Goal: Task Accomplishment & Management: Manage account settings

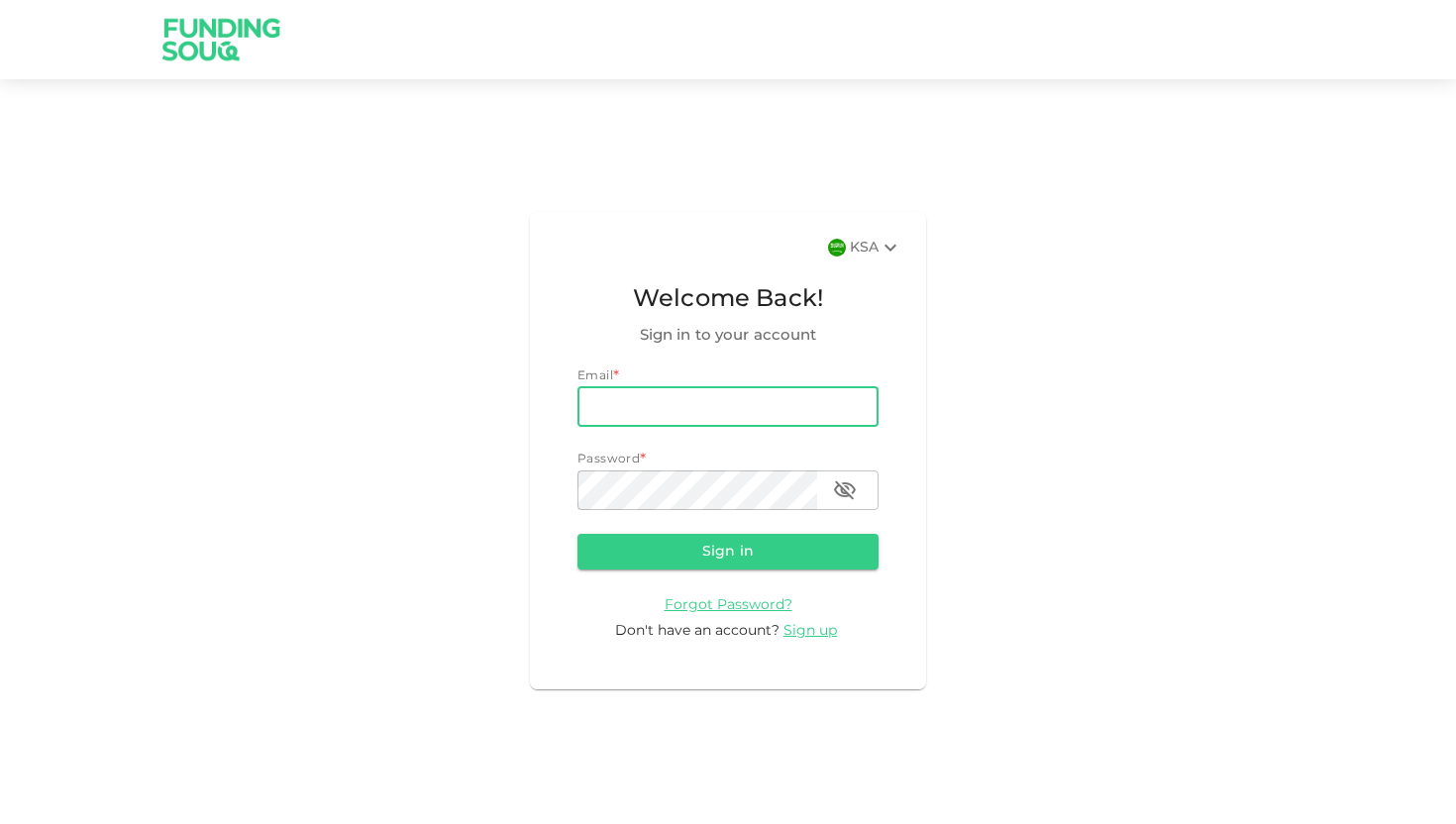
type input "[EMAIL_ADDRESS][DOMAIN_NAME]"
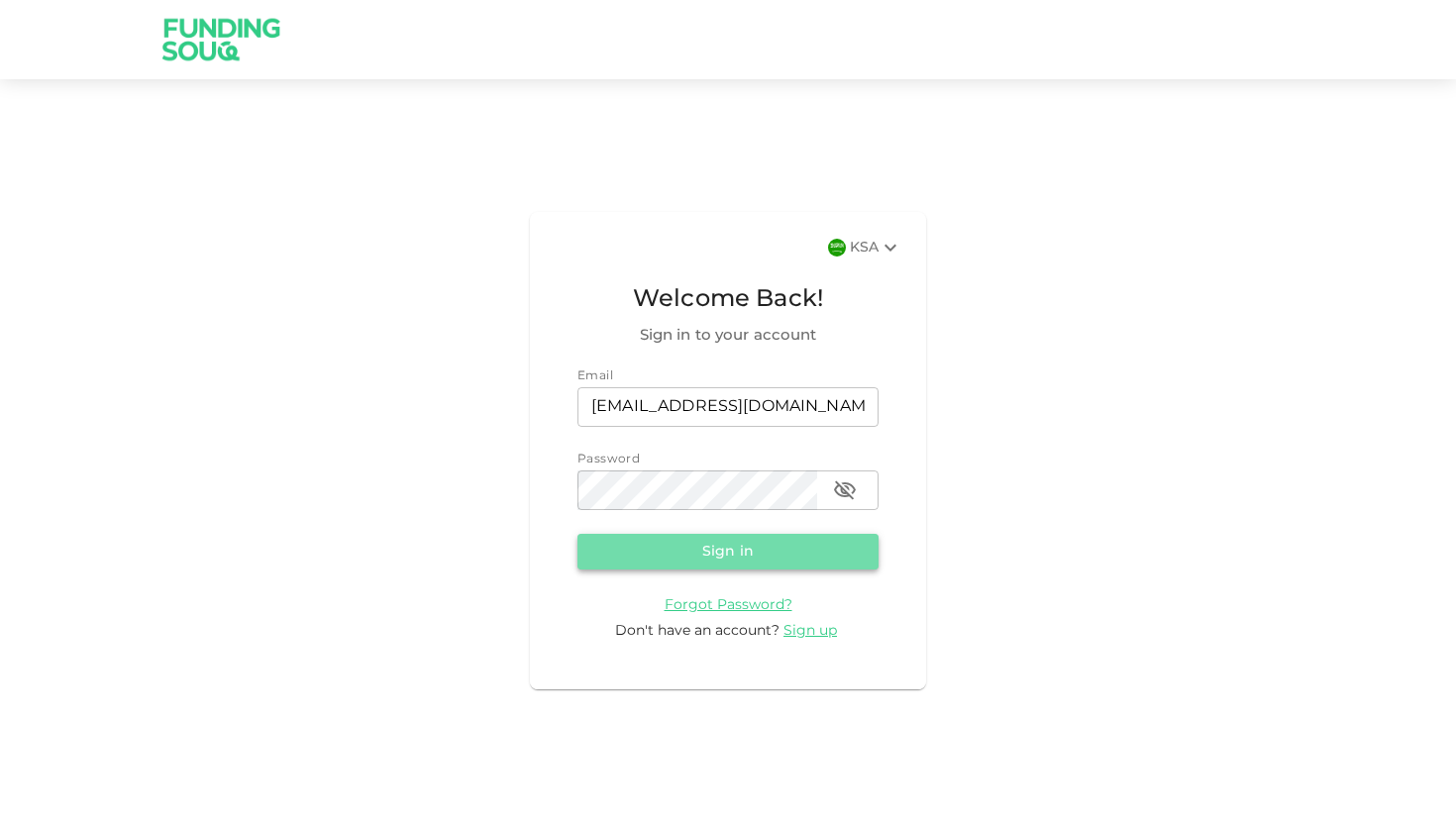
click at [704, 555] on button "Sign in" at bounding box center [728, 551] width 302 height 36
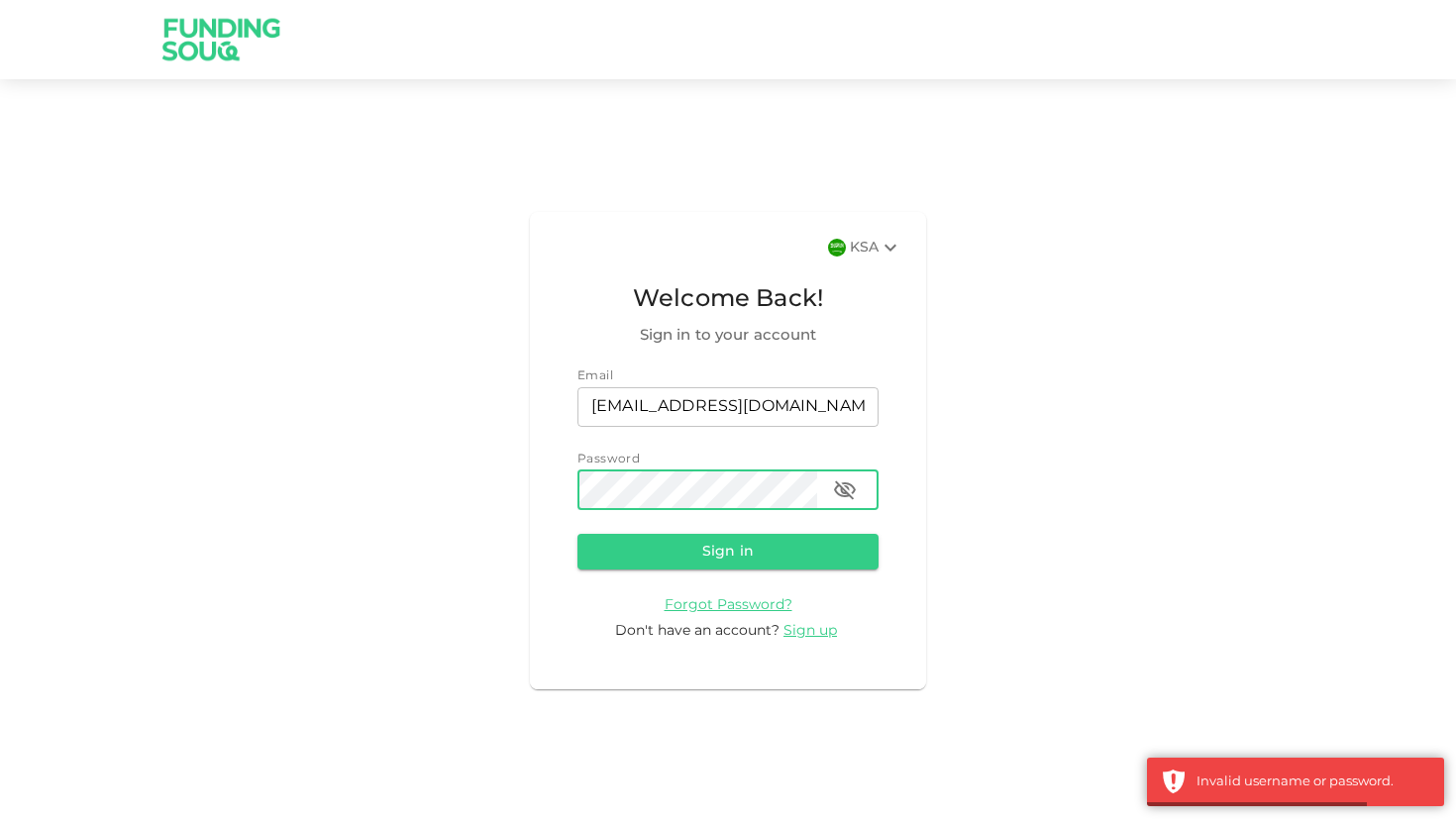
click at [845, 490] on icon "button" at bounding box center [845, 489] width 22 height 19
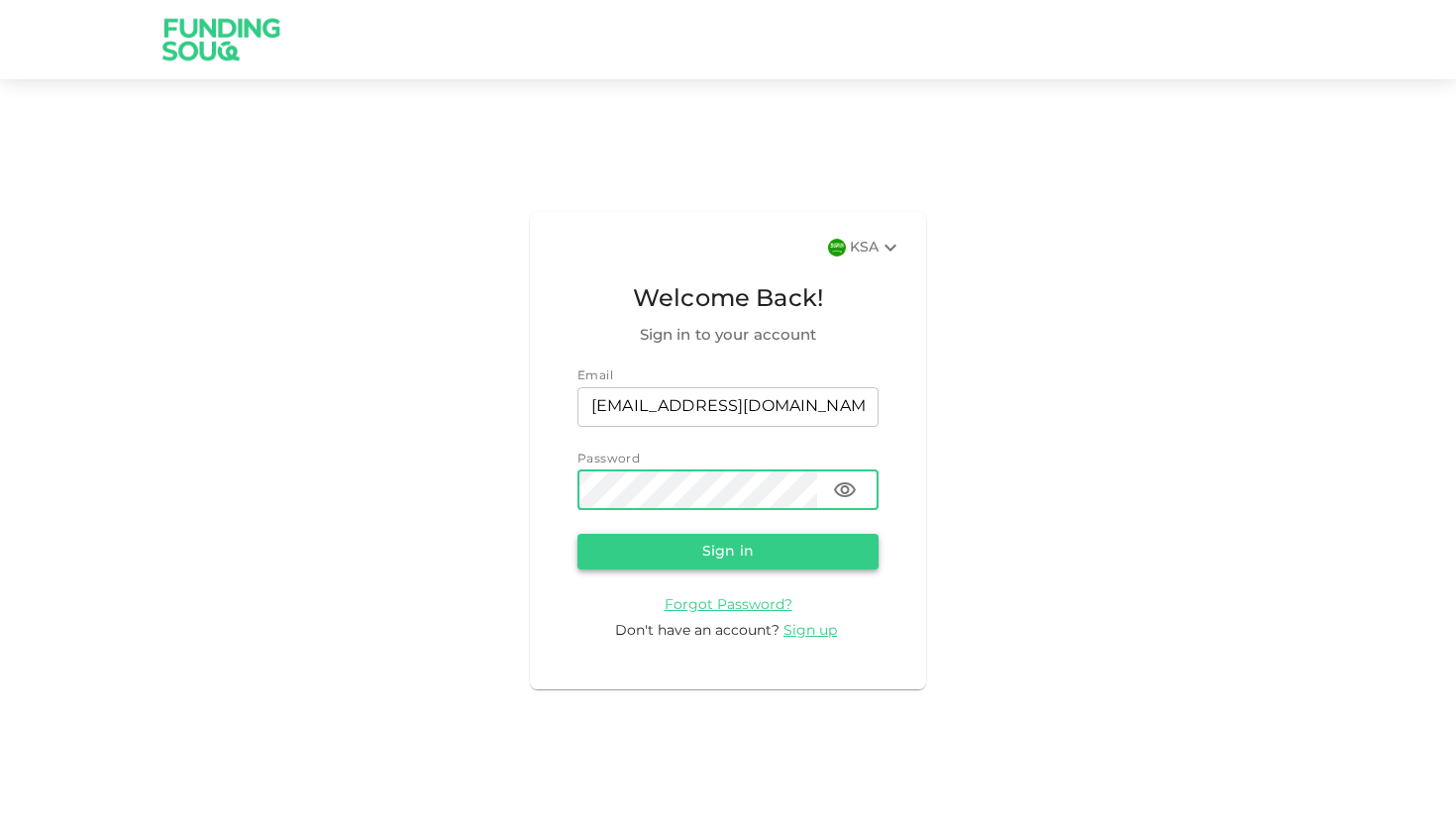
click at [789, 551] on button "Sign in" at bounding box center [728, 551] width 302 height 36
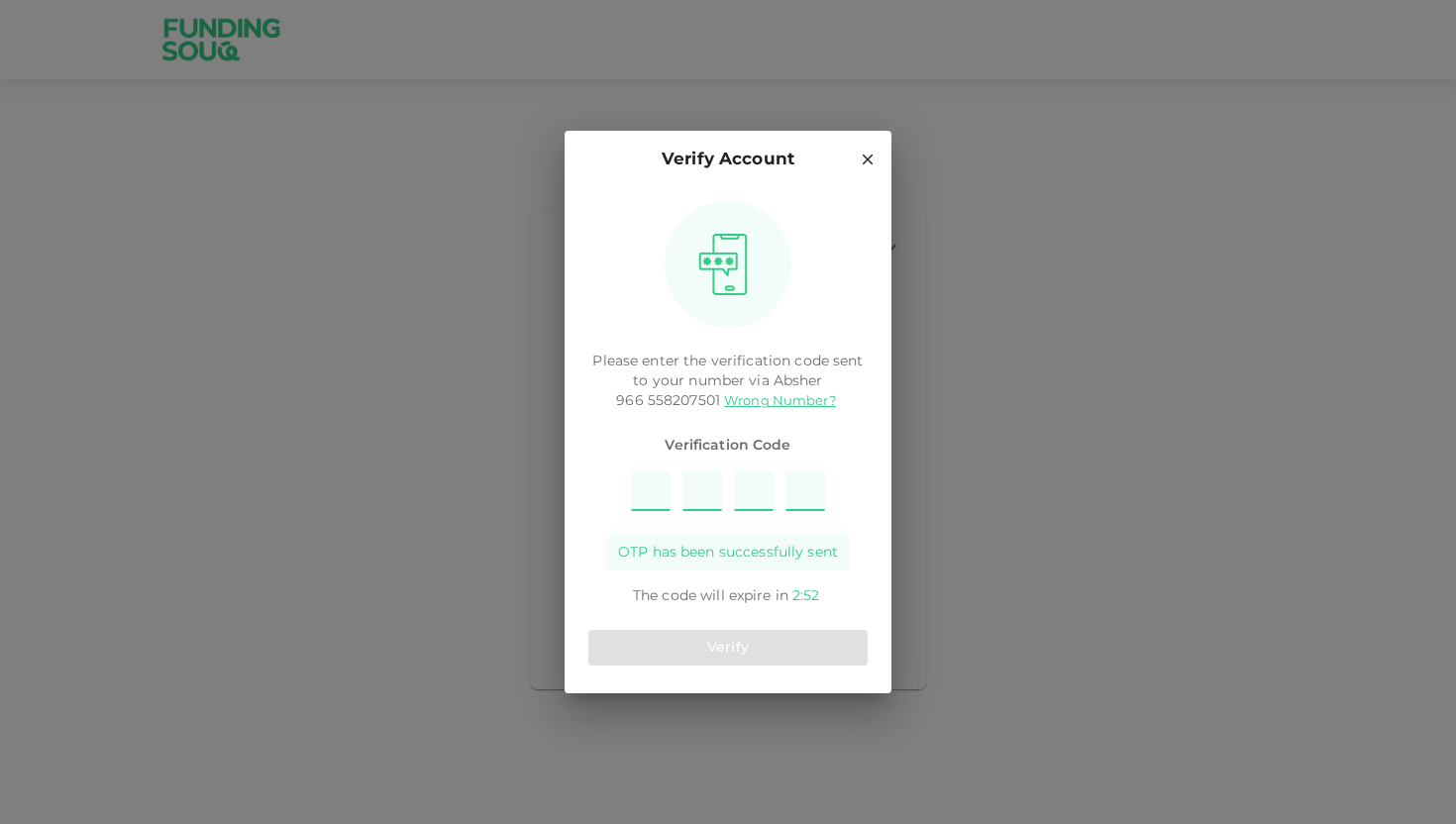
type input "5"
type input "8"
type input "2"
type input "1"
click at [750, 658] on button "Verify" at bounding box center [728, 647] width 280 height 36
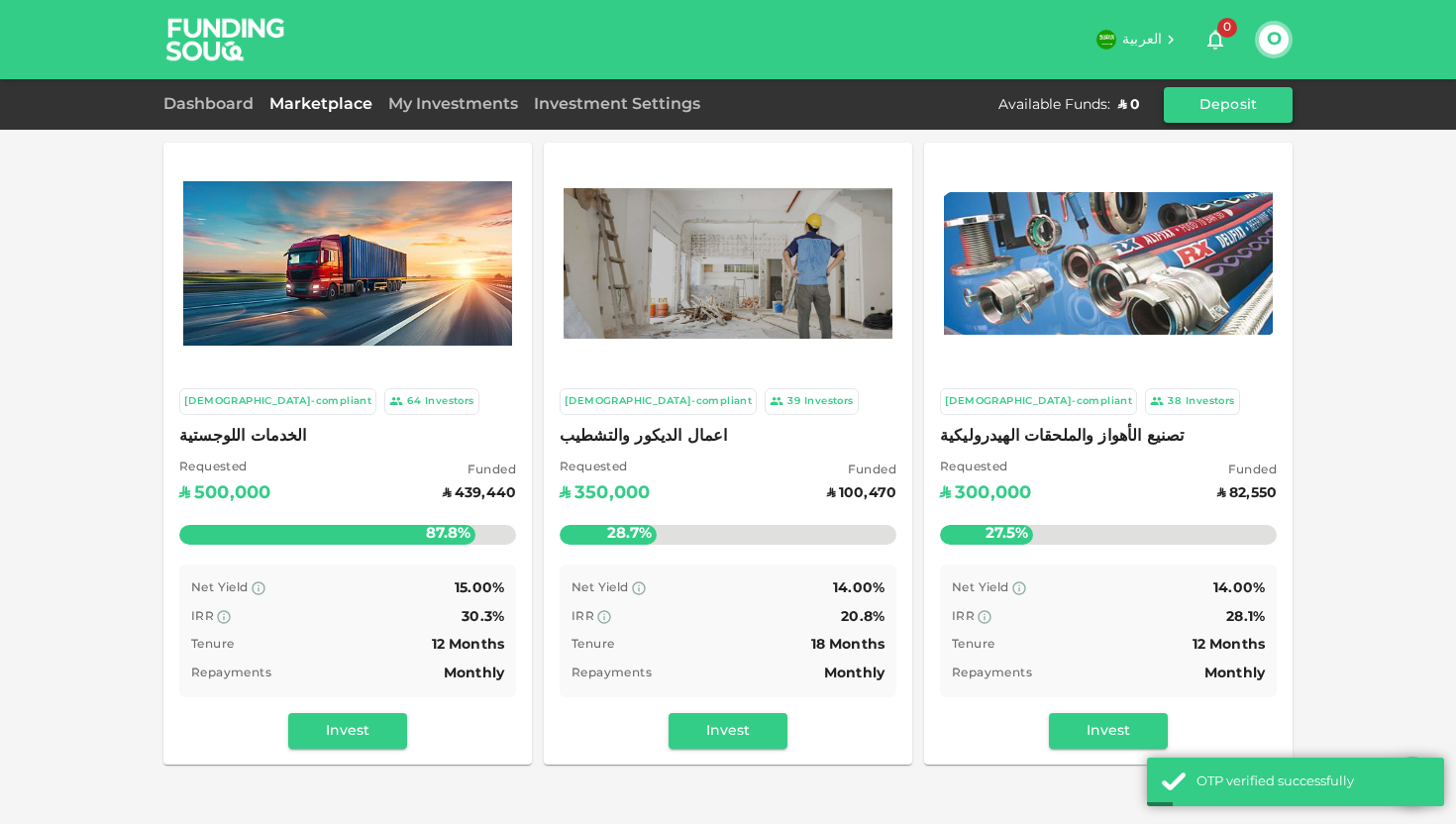
click at [1213, 107] on button "Deposit" at bounding box center [1229, 105] width 129 height 36
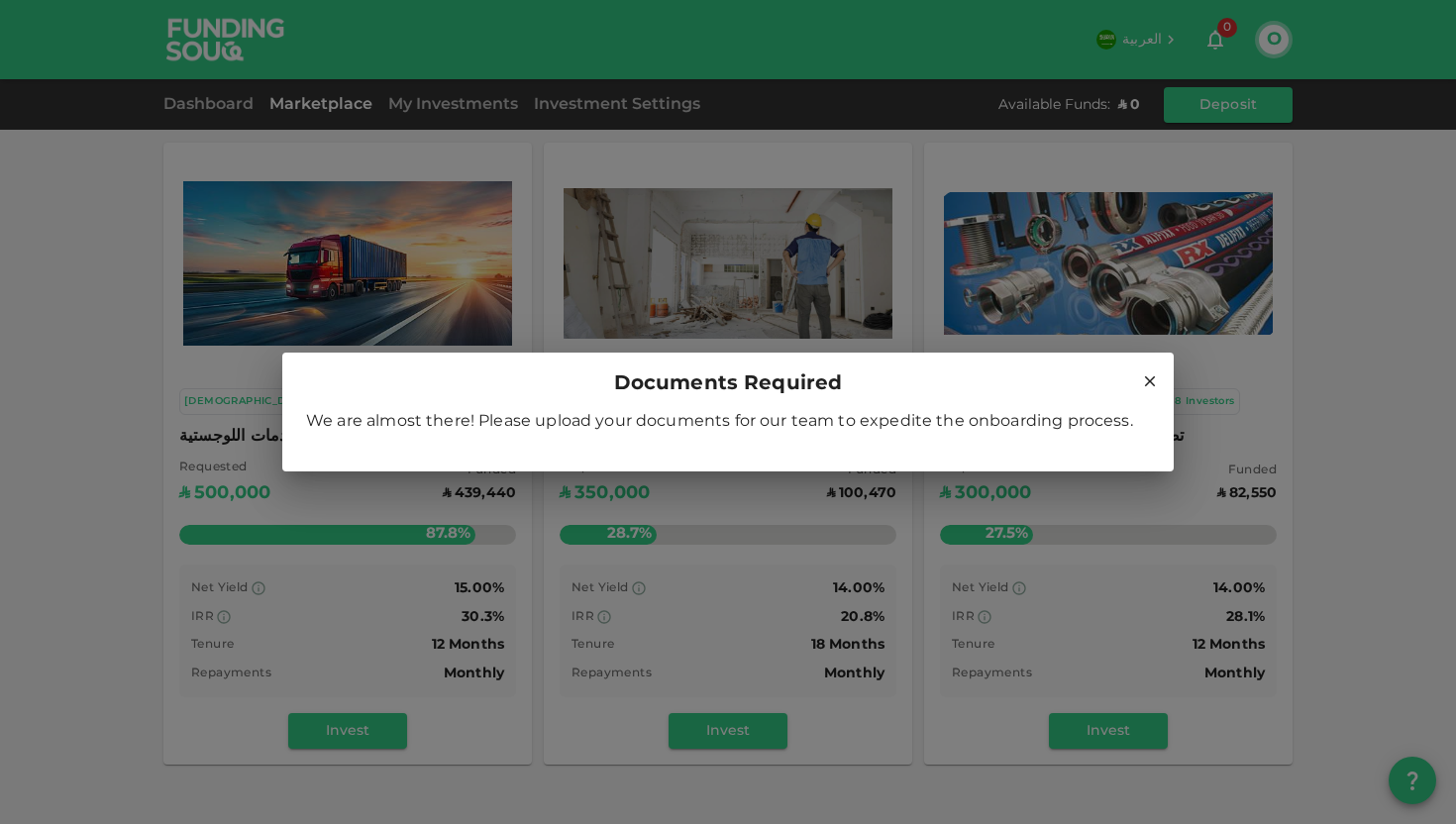
click at [1150, 387] on icon at bounding box center [1151, 382] width 18 height 18
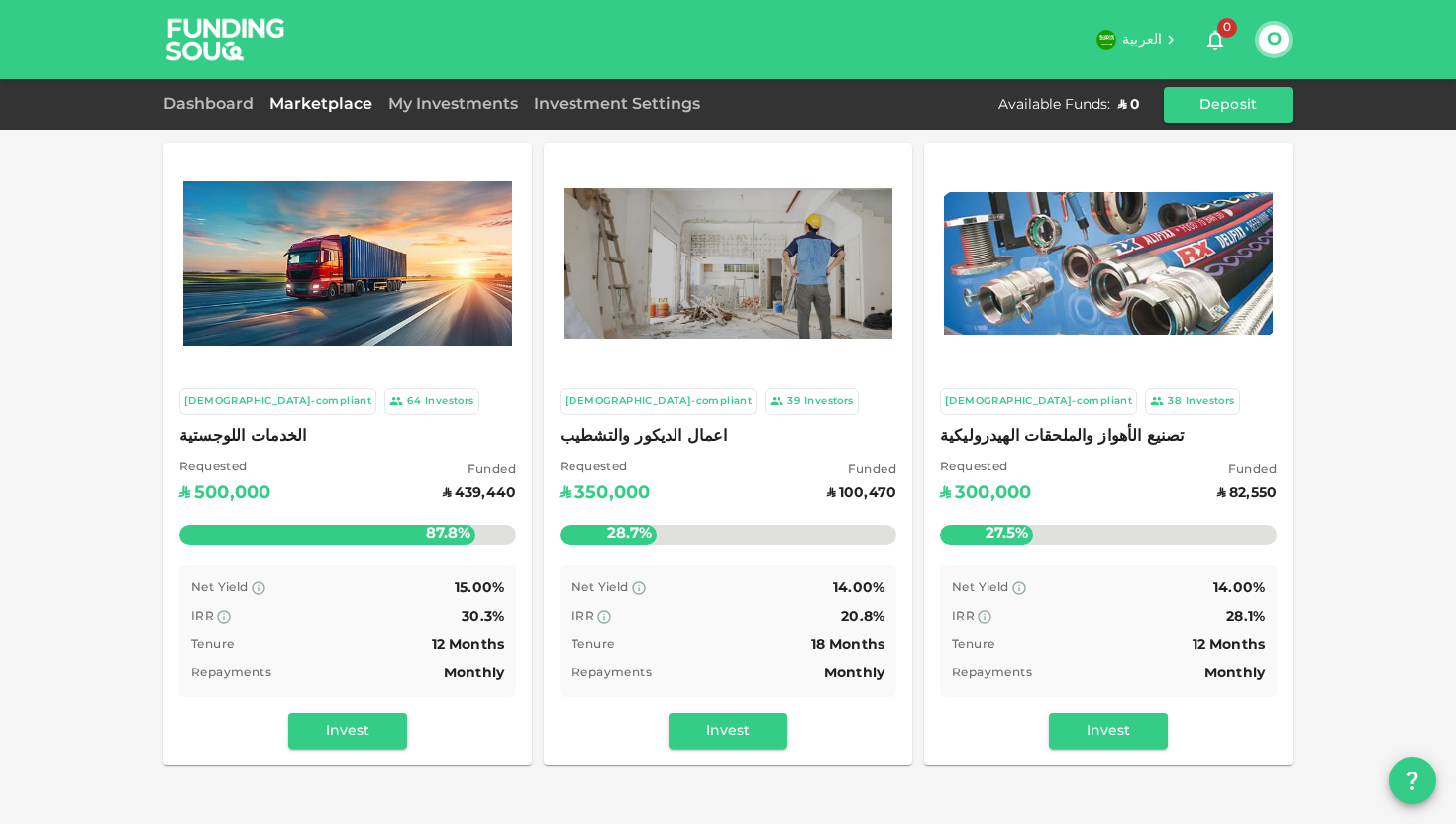
click at [1414, 777] on icon "question" at bounding box center [1412, 780] width 11 height 19
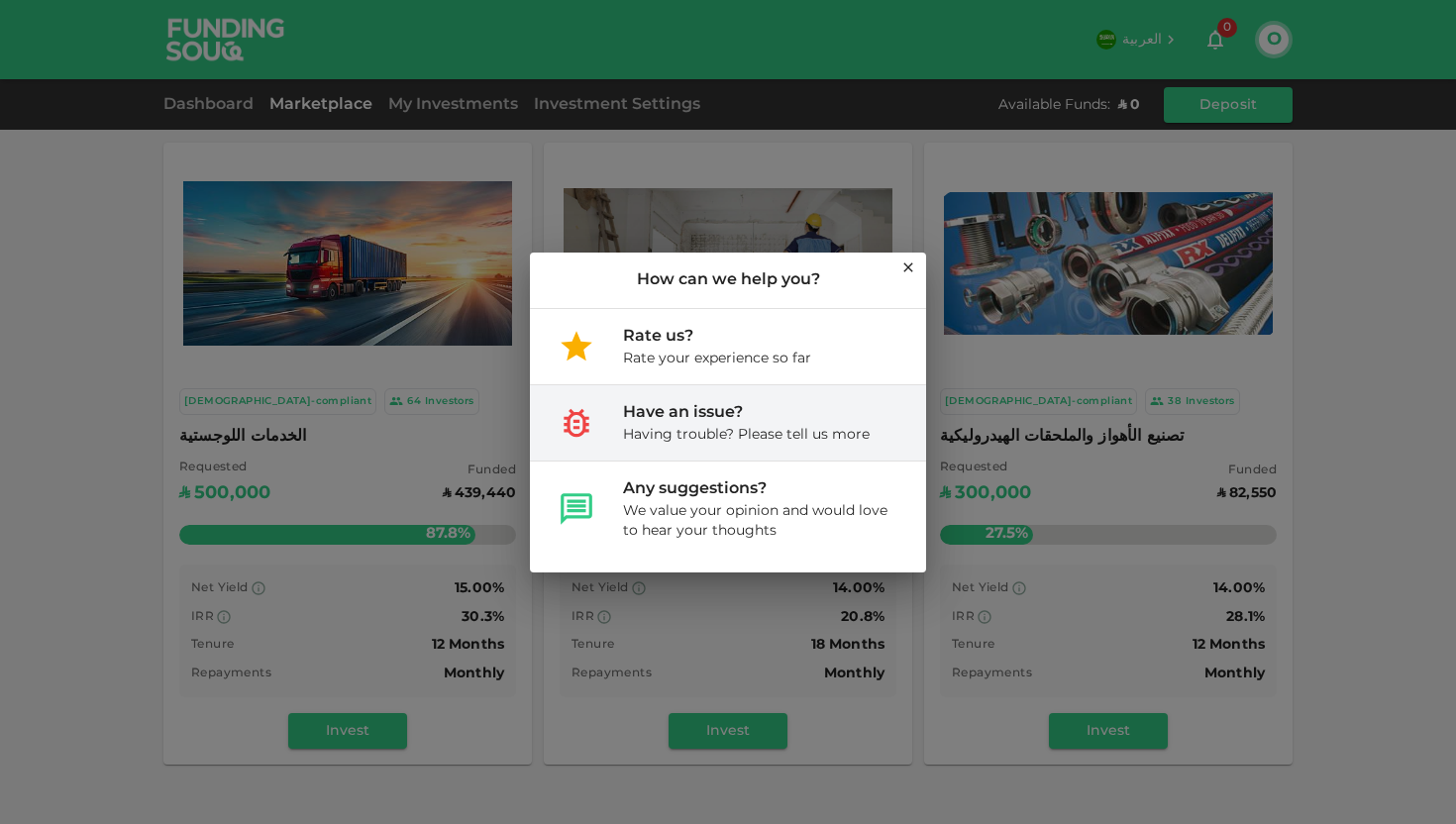
click at [799, 428] on div "Having trouble? Please tell us more" at bounding box center [746, 434] width 247 height 20
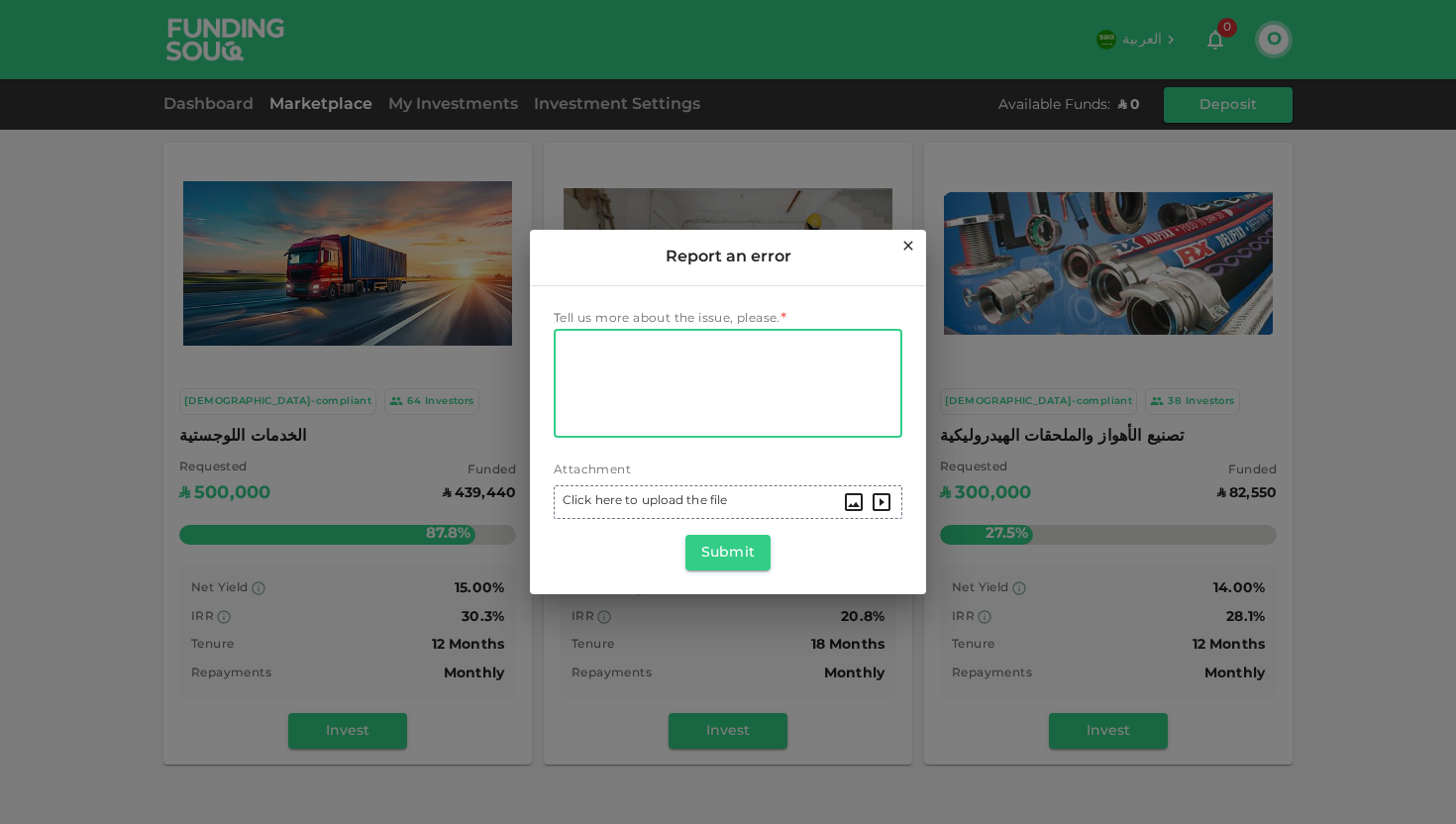
click at [657, 399] on textarea "Tell us more about the issue, please." at bounding box center [728, 384] width 321 height 91
type textarea "Where do I upload my documents?"
click at [732, 557] on button "Submit" at bounding box center [728, 552] width 85 height 36
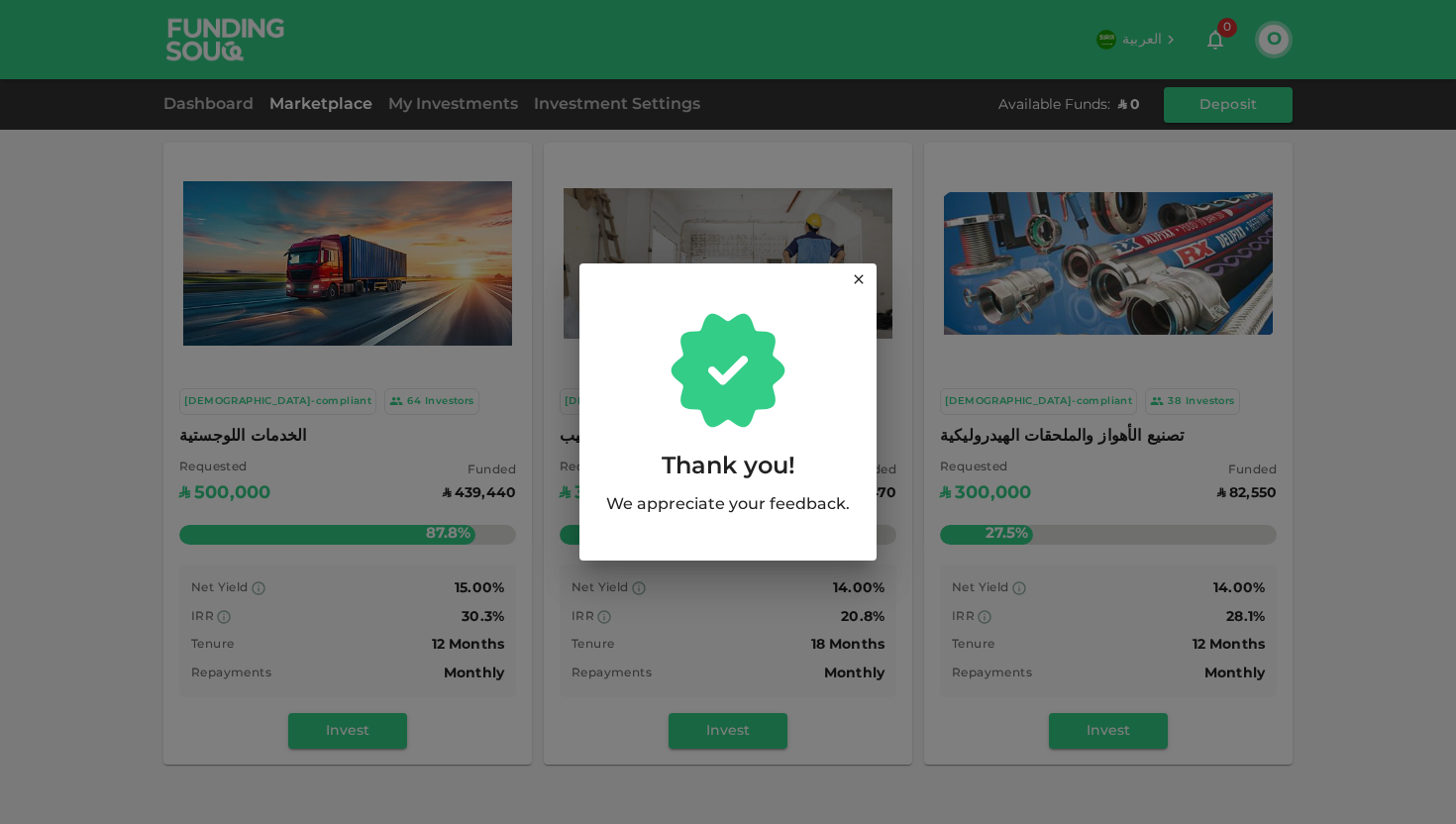
click at [860, 282] on icon at bounding box center [858, 279] width 9 height 9
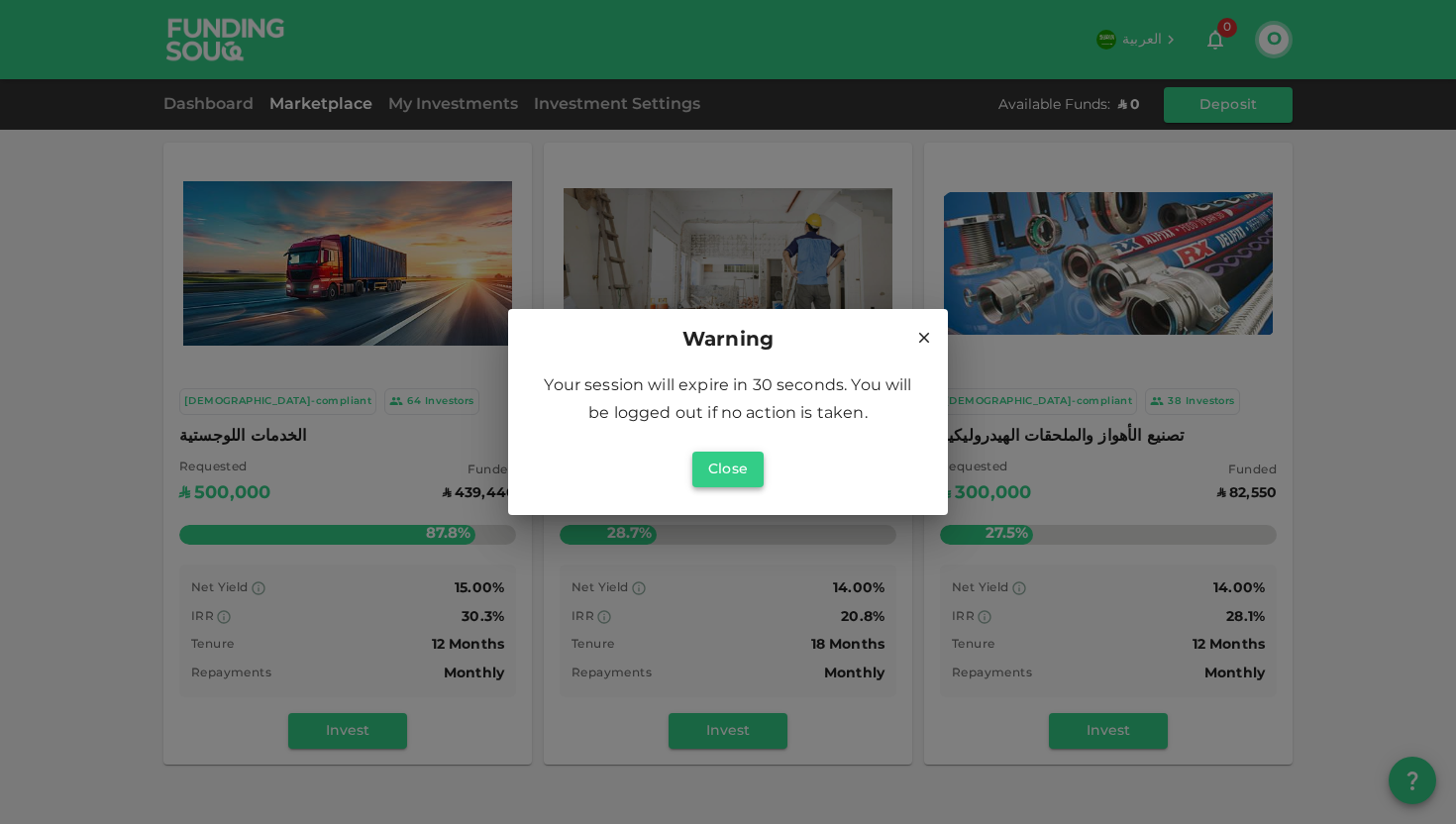
click at [743, 469] on button "Close" at bounding box center [728, 469] width 71 height 36
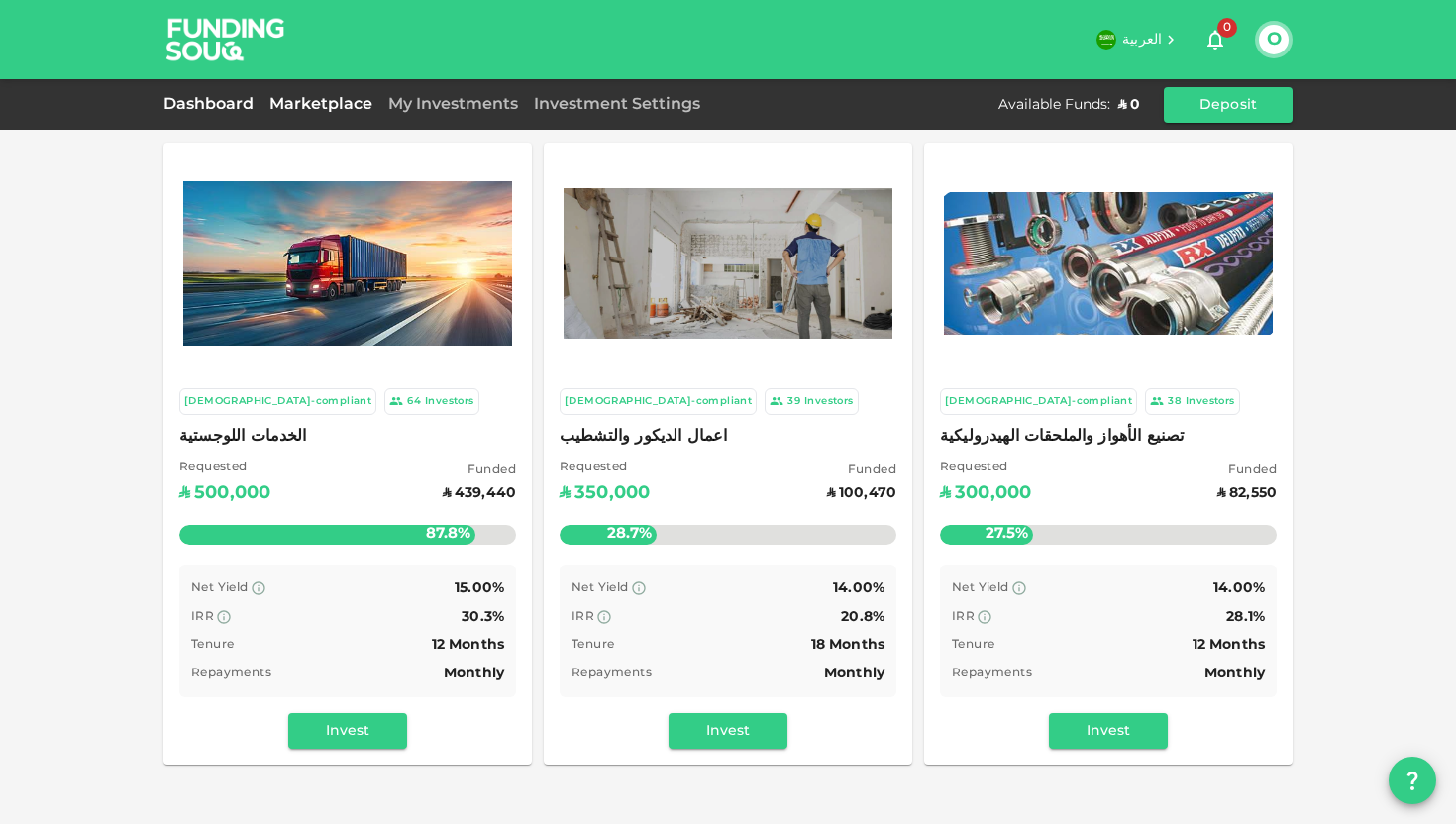
click at [218, 100] on link "Dashboard" at bounding box center [212, 104] width 98 height 15
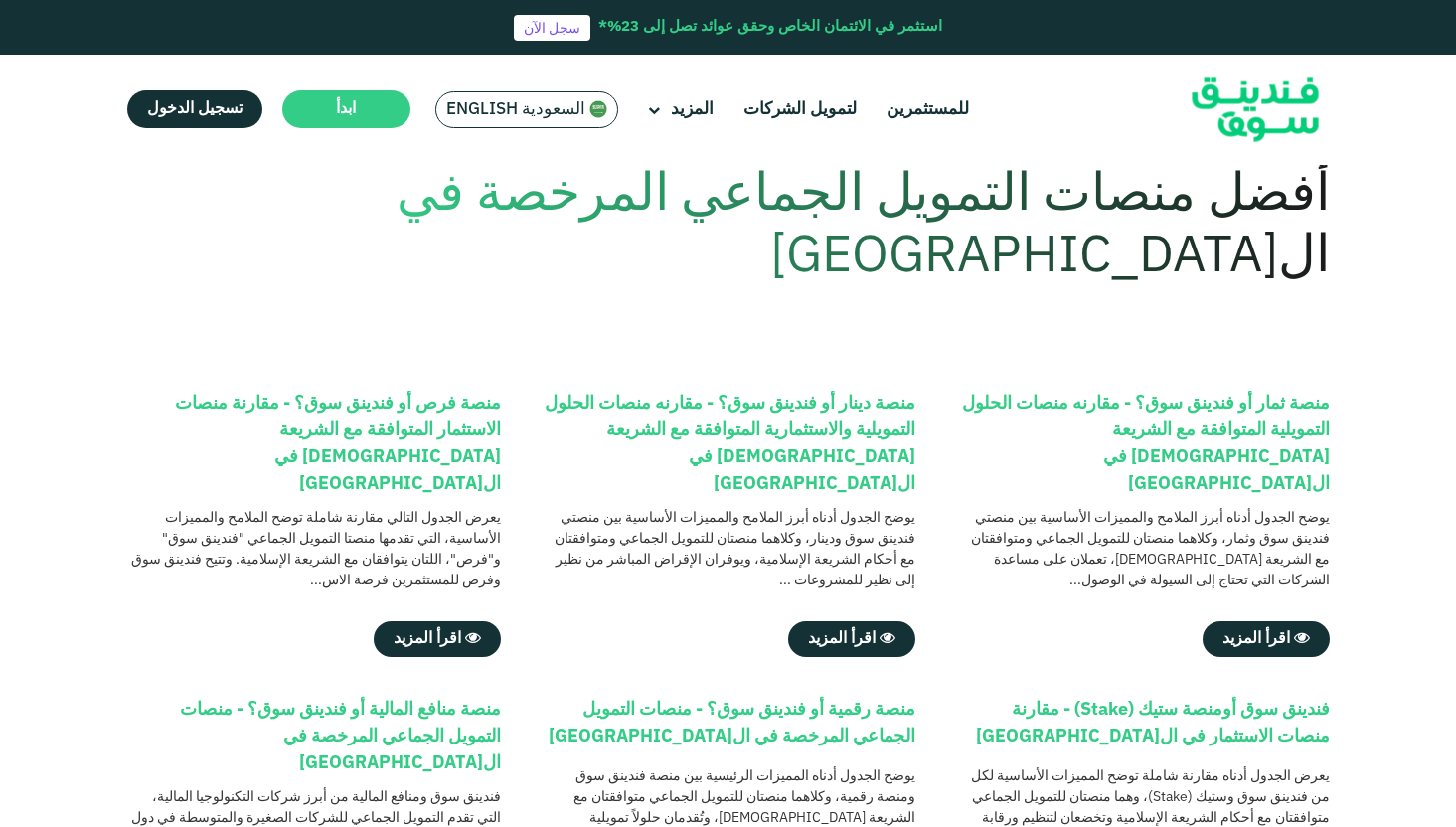
scroll to position [87, 0]
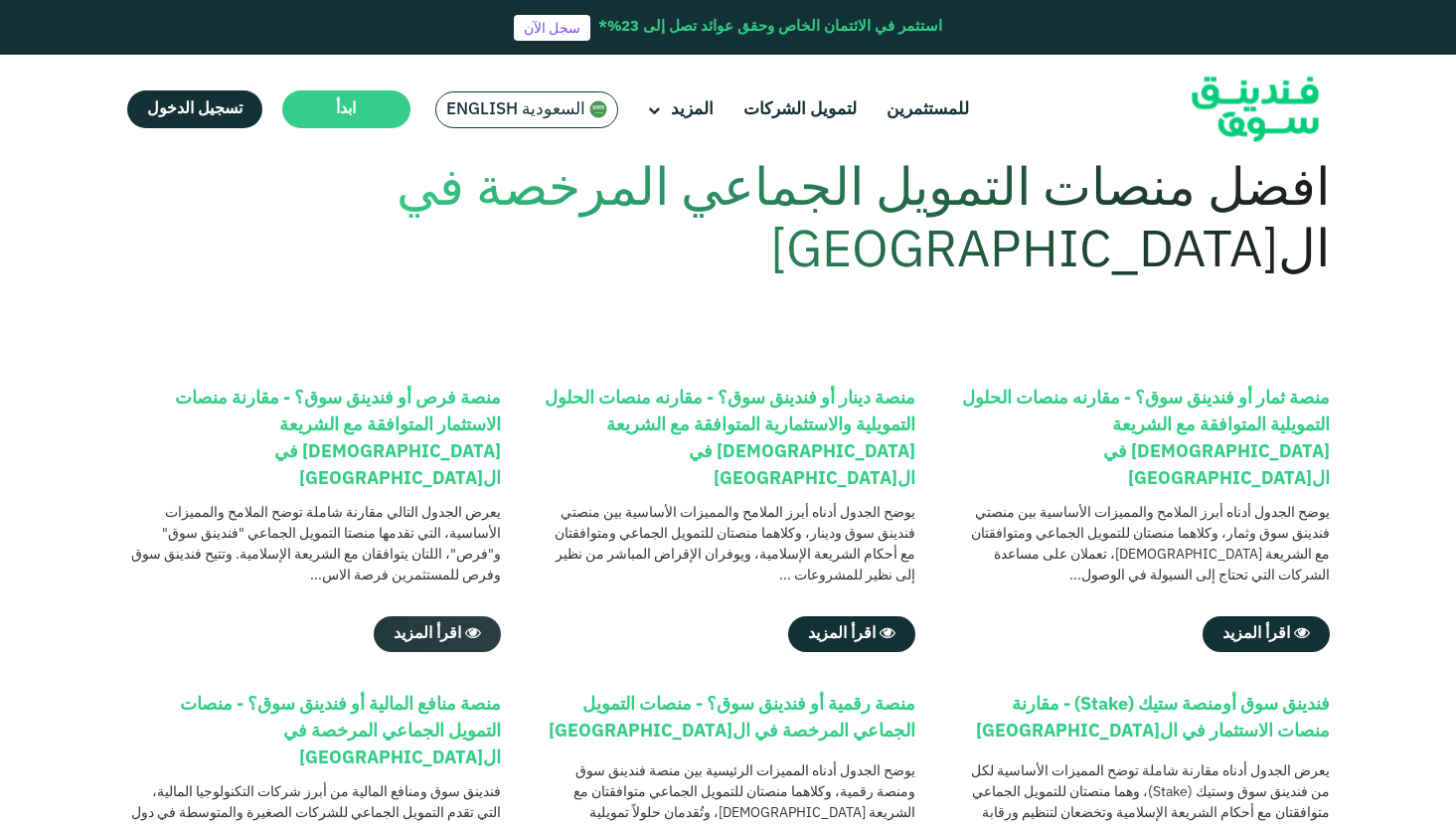
click at [440, 626] on span "اقرأ المزيد" at bounding box center [428, 633] width 68 height 15
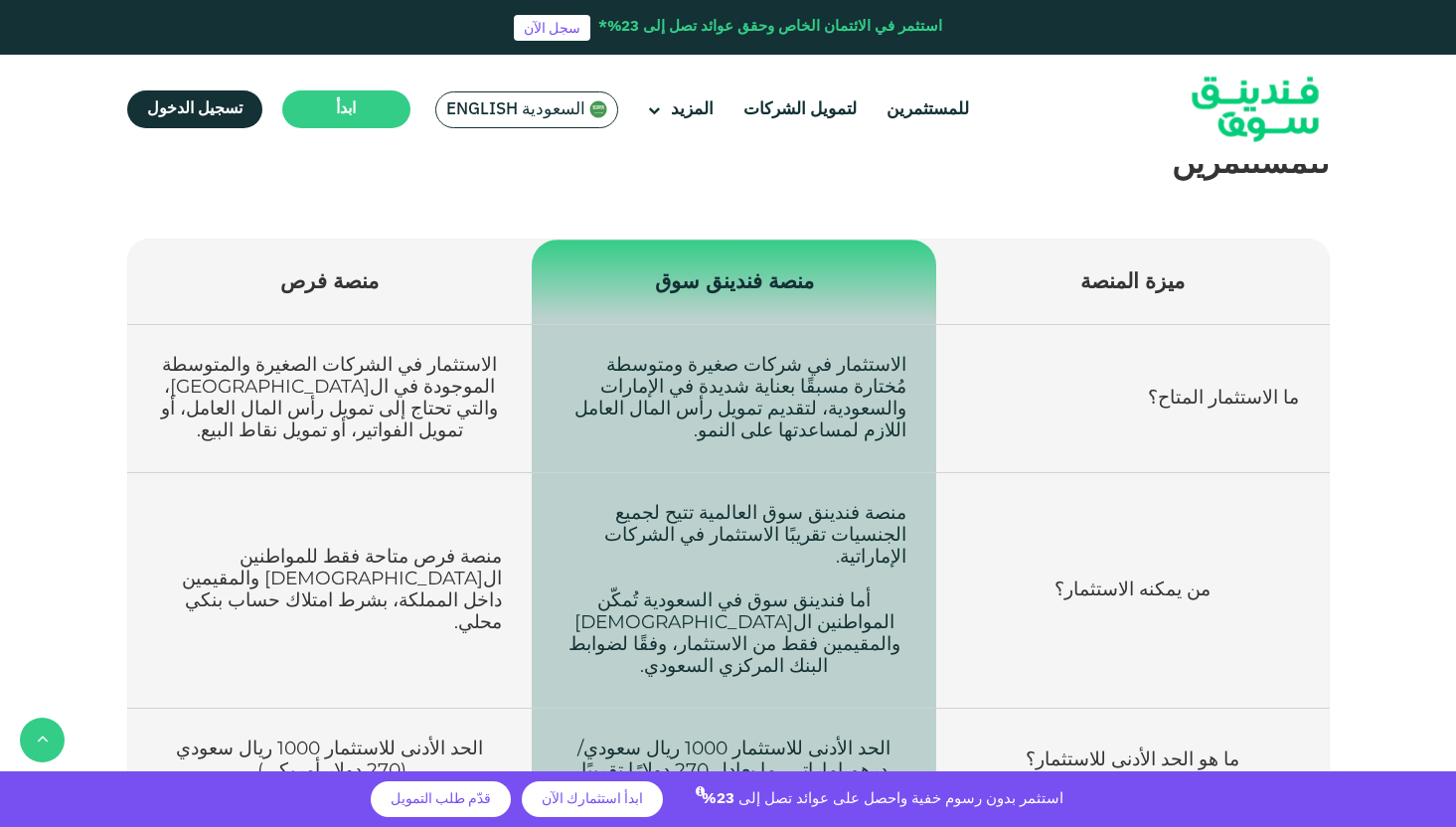
scroll to position [737, 0]
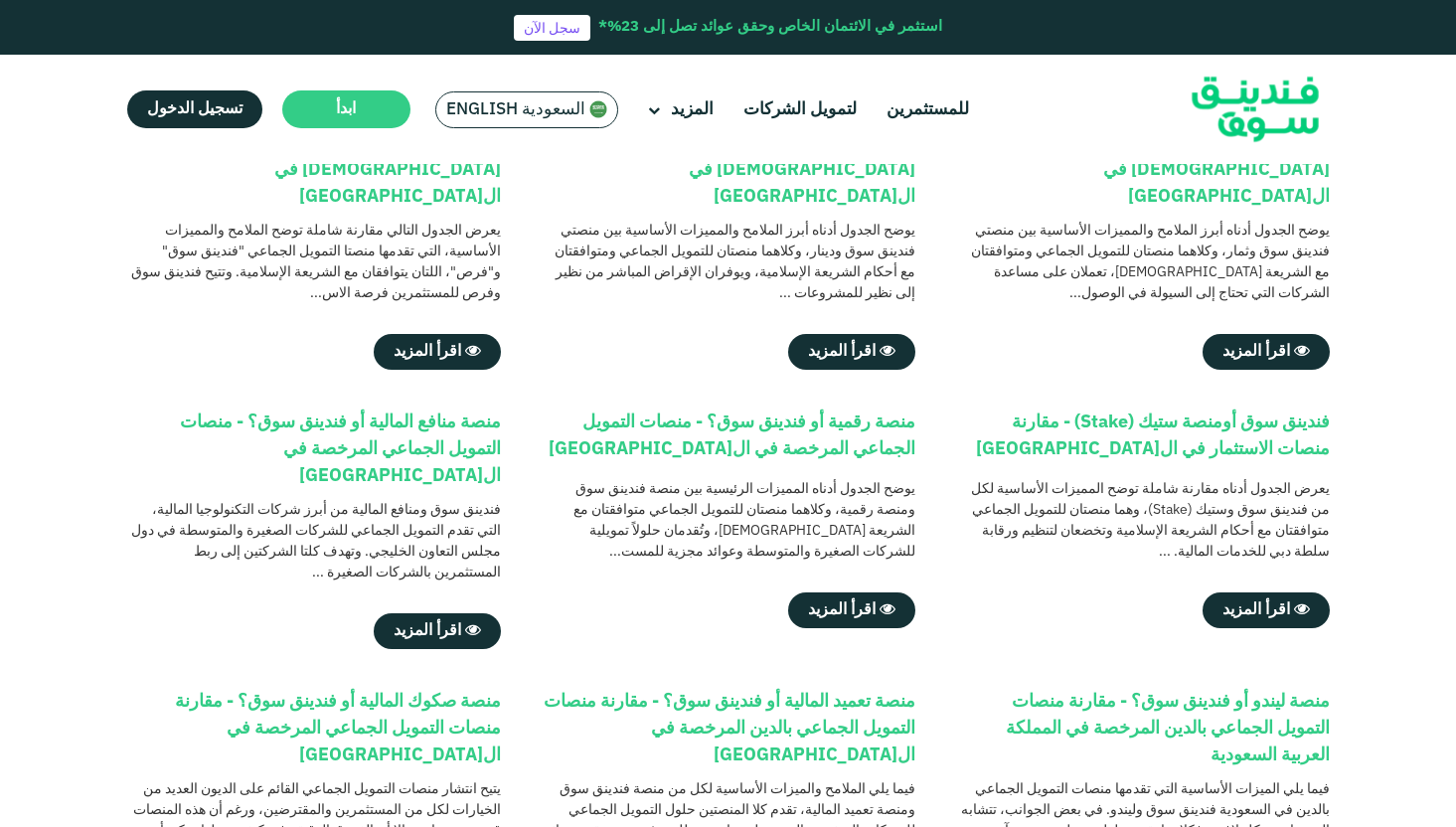
scroll to position [113, 0]
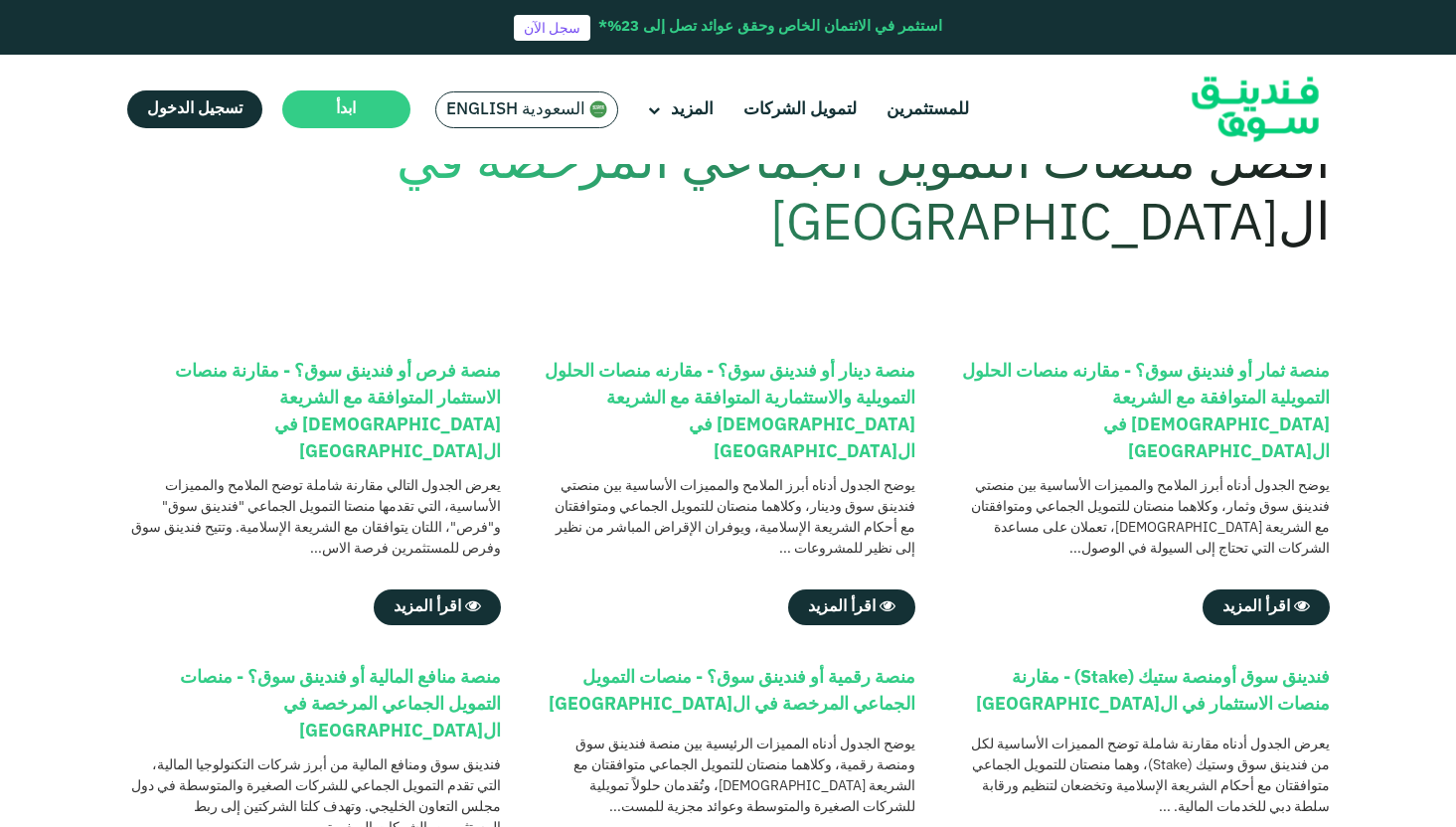
click at [442, 399] on div "منصة فرص أو فندينق سوق؟ - مقارنة منصات الاستثمار المتوافقة مع الشريعة الإسلامية…" at bounding box center [314, 413] width 375 height 107
click at [438, 589] on link "اقرأ المزيد" at bounding box center [438, 607] width 127 height 36
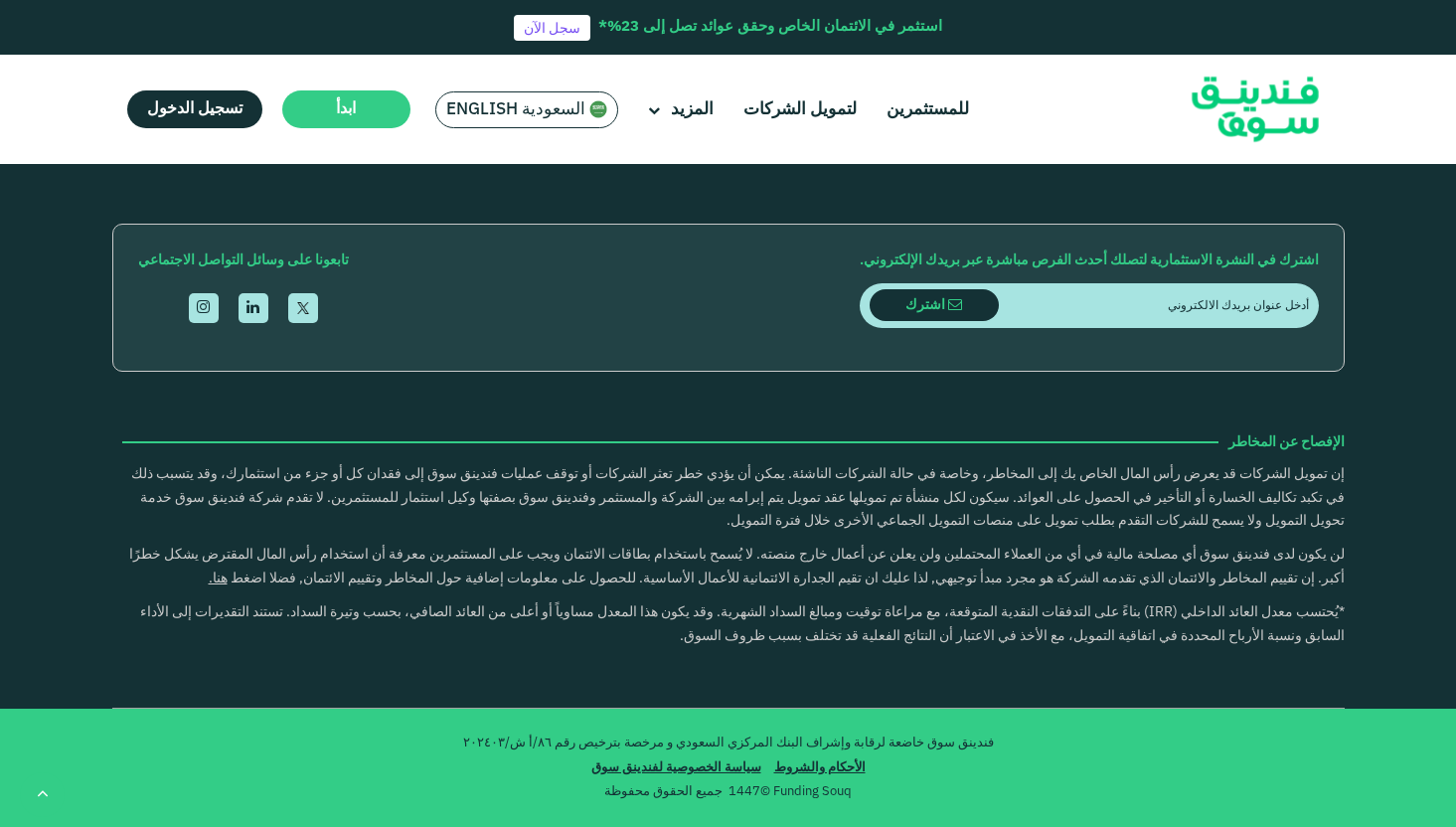
type tc-range-slider "4"
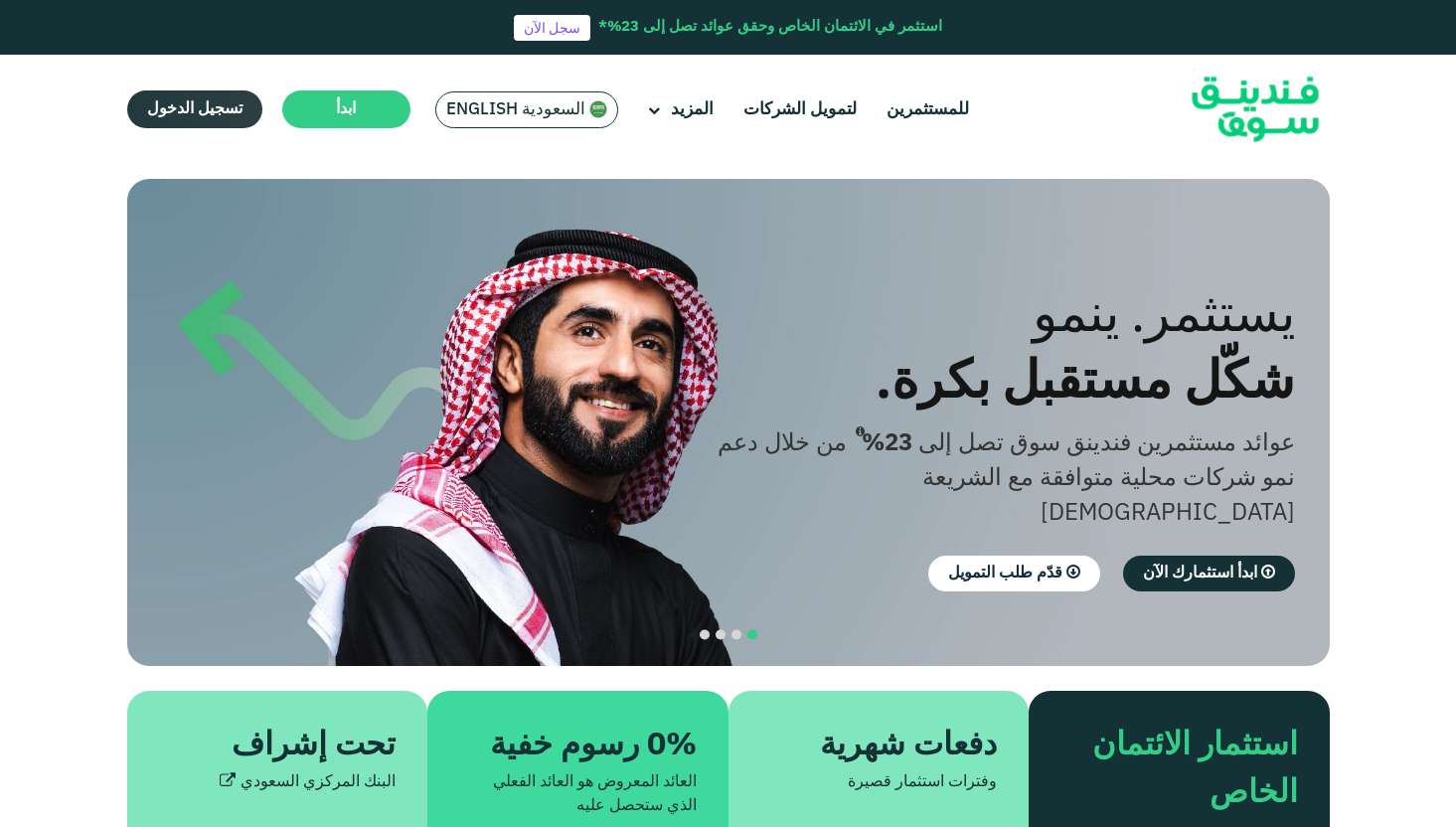
click at [206, 92] on link "تسجيل الدخول" at bounding box center [195, 109] width 135 height 38
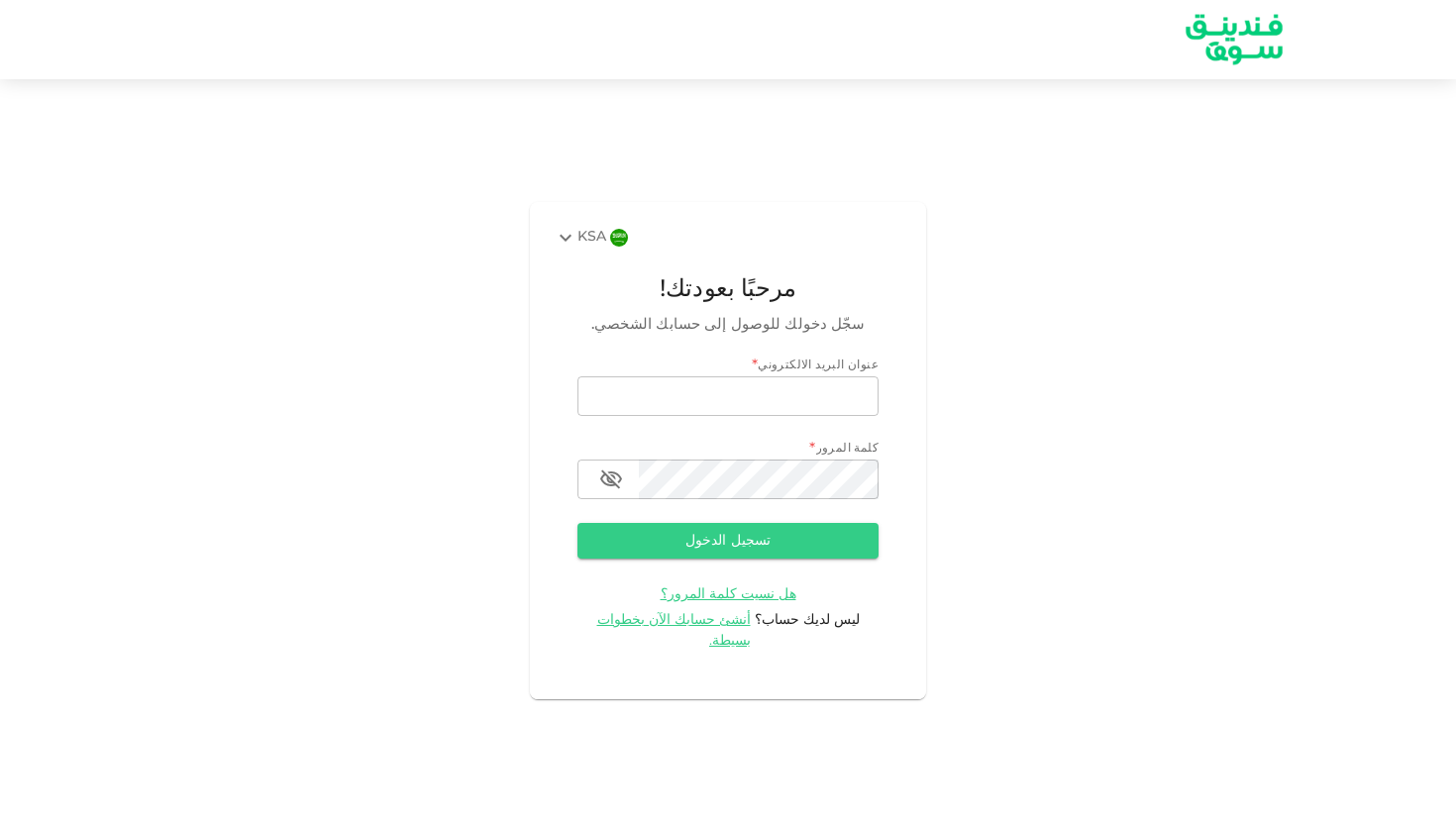
click at [807, 428] on div "عنوان البريد الالكتروني * email email كلمة المرور * password password" at bounding box center [728, 428] width 302 height 143
click at [840, 408] on input "email" at bounding box center [728, 397] width 302 height 40
type input "othman.alshiha@gmail.com"
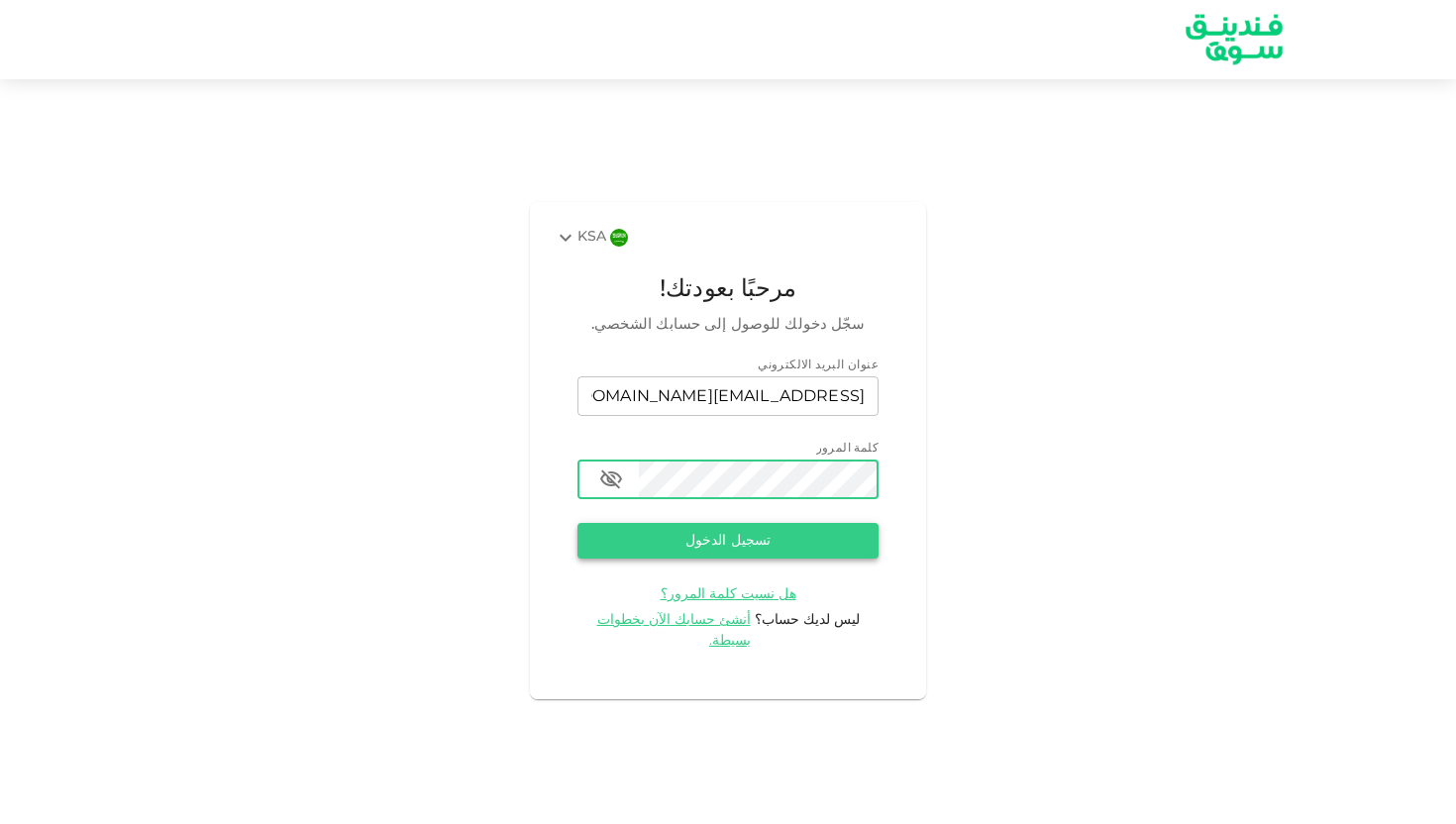
click at [759, 544] on button "تسجيل الدخول" at bounding box center [728, 540] width 302 height 36
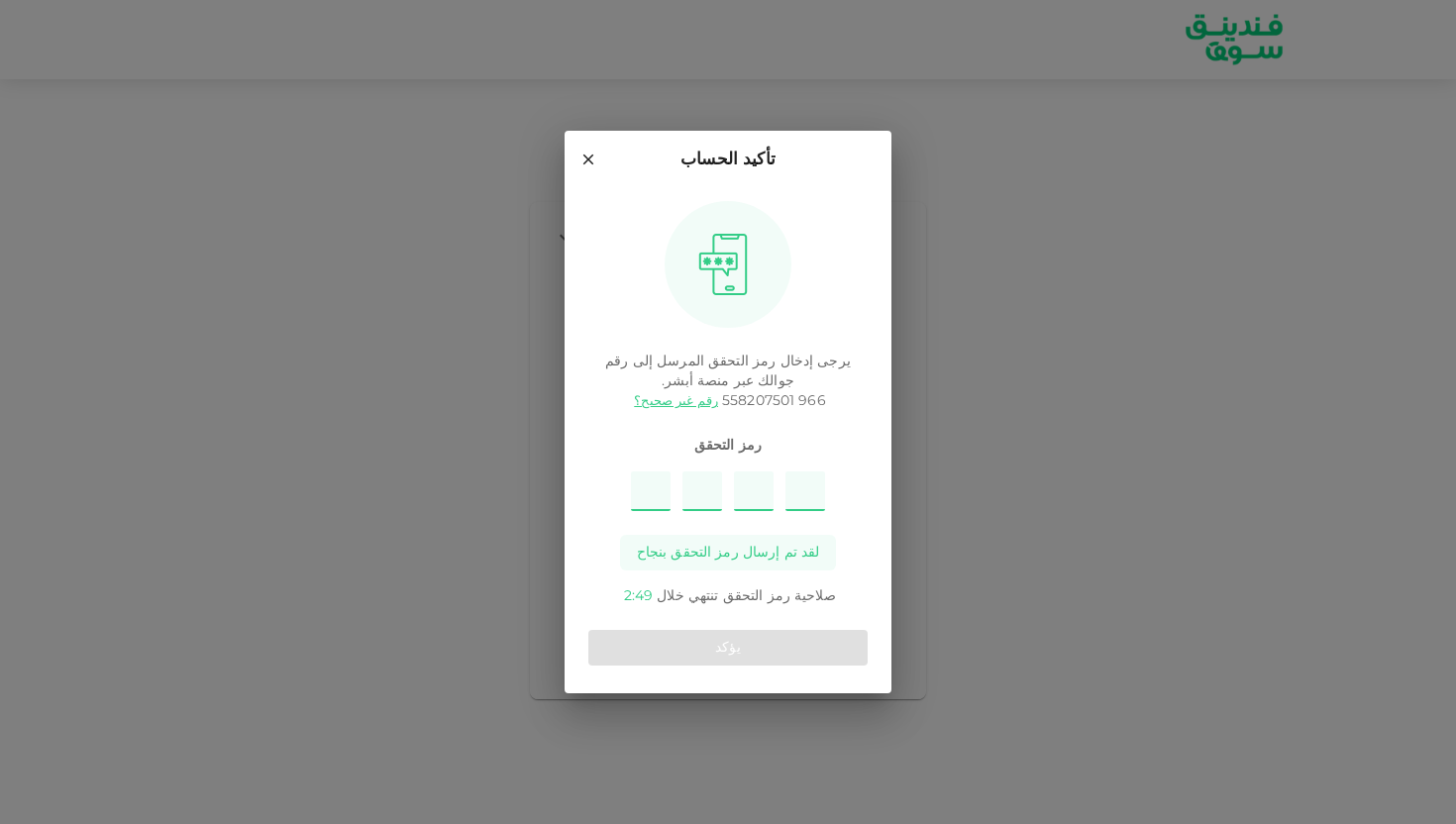
type input "2"
type input "7"
type input "8"
type input "3"
click at [760, 627] on div "يؤكد" at bounding box center [728, 647] width 280 height 52
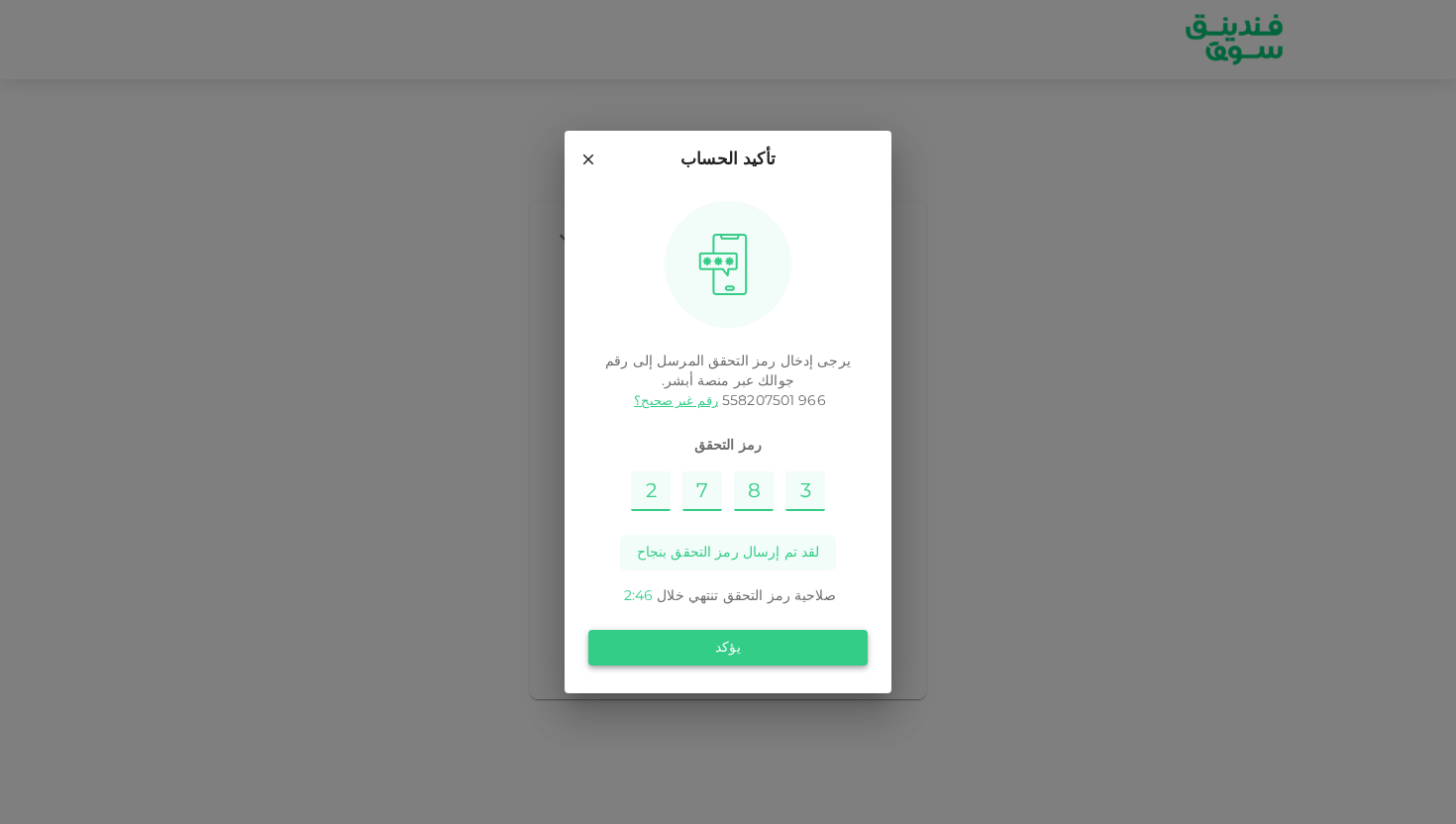
click at [761, 644] on button "يؤكد" at bounding box center [728, 647] width 280 height 36
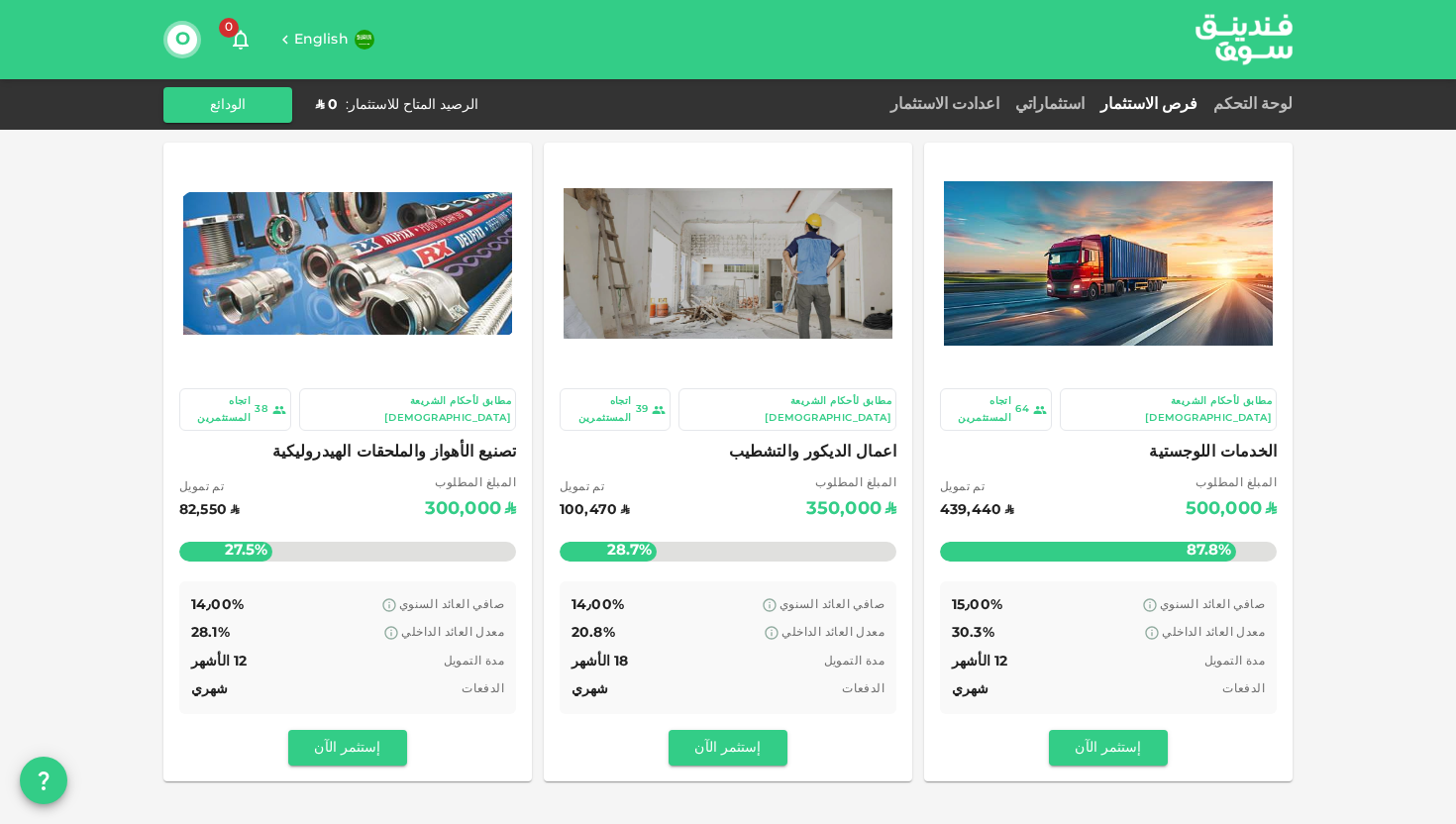
click at [191, 41] on button "O" at bounding box center [182, 40] width 30 height 30
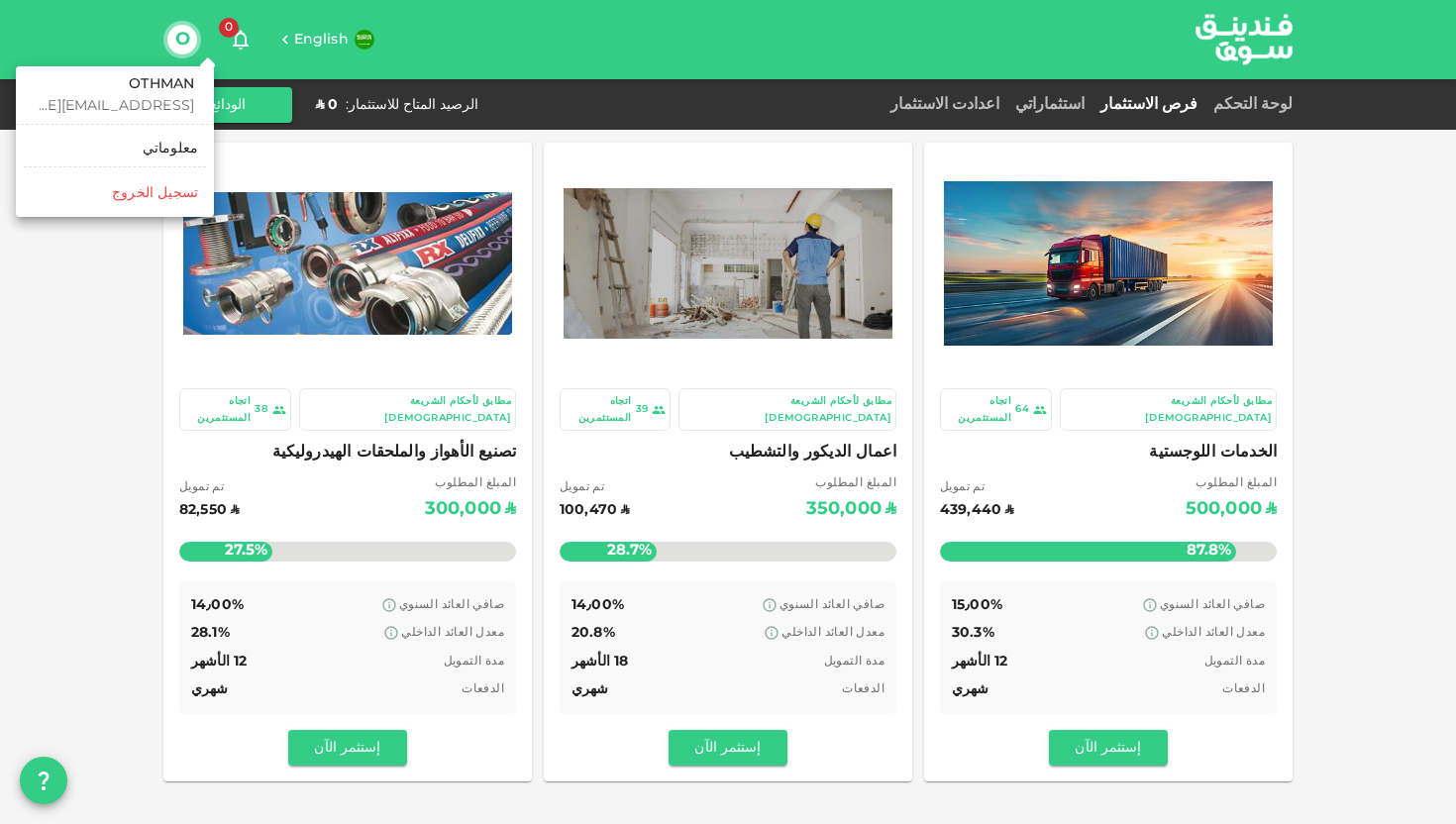
click at [164, 144] on div "معلوماتي" at bounding box center [171, 149] width 56 height 20
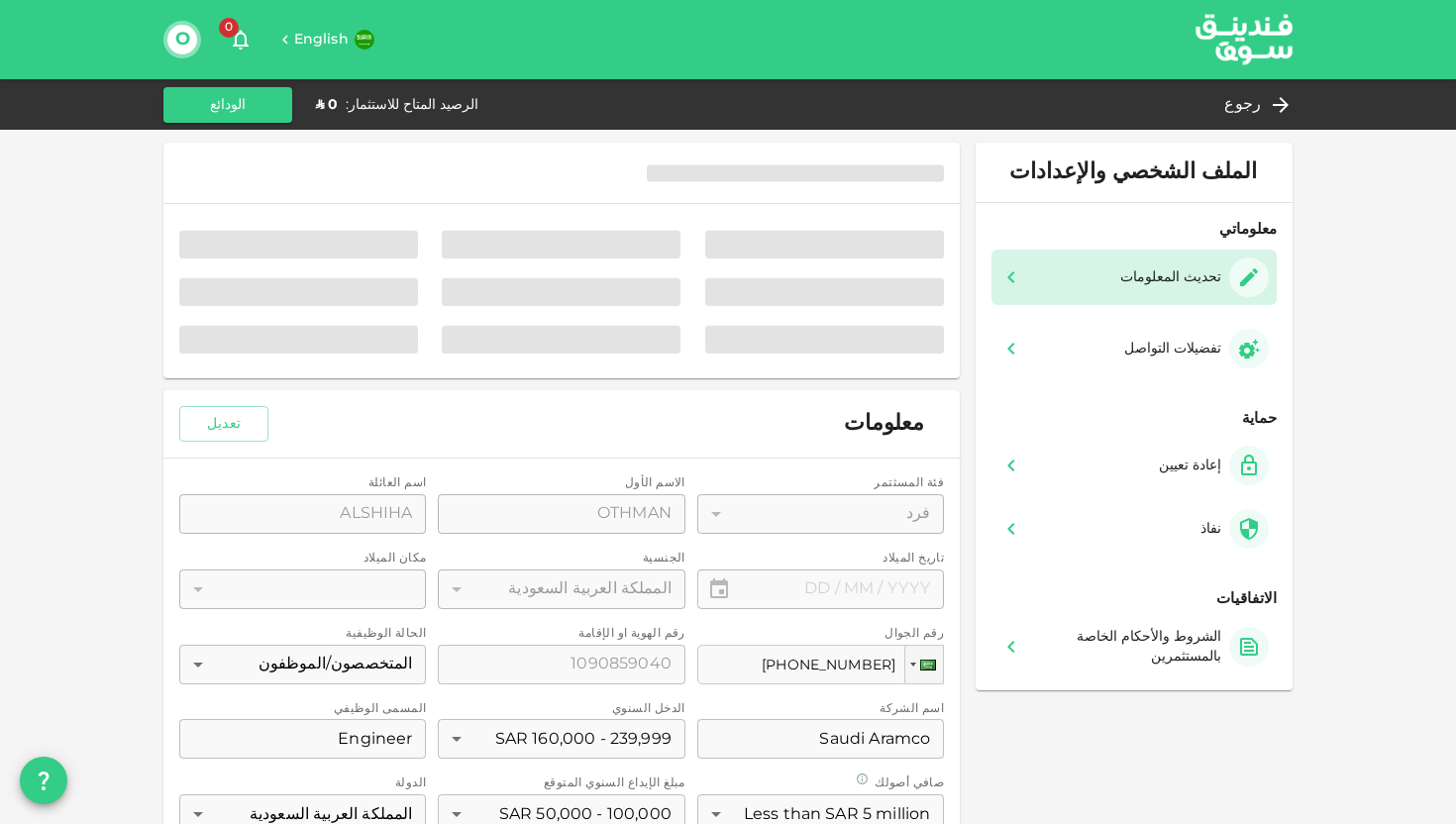
type input "⁦⁨26⁩ / ⁨05⁩ / ⁨1996⁩⁩"
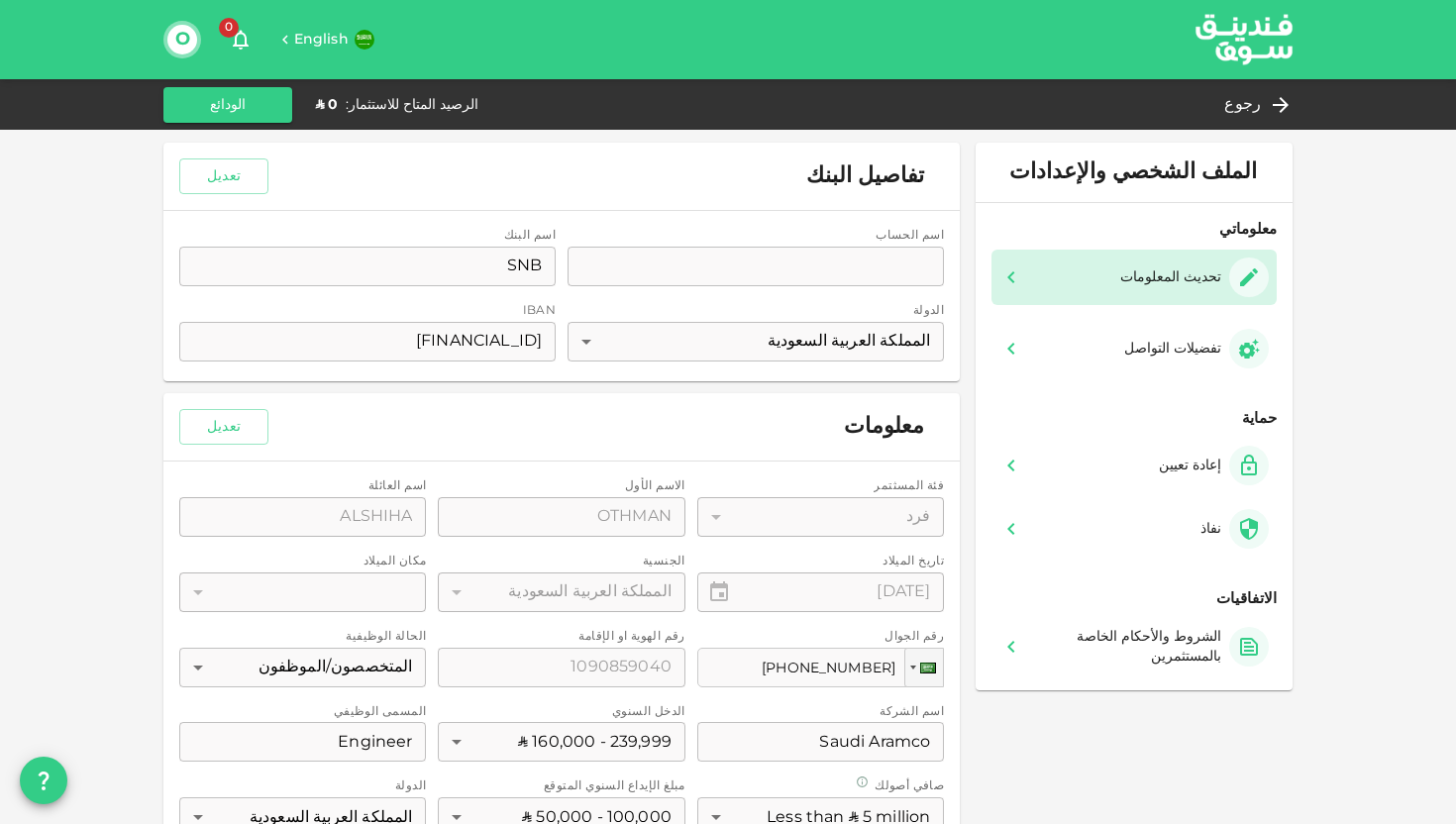
scroll to position [279, 0]
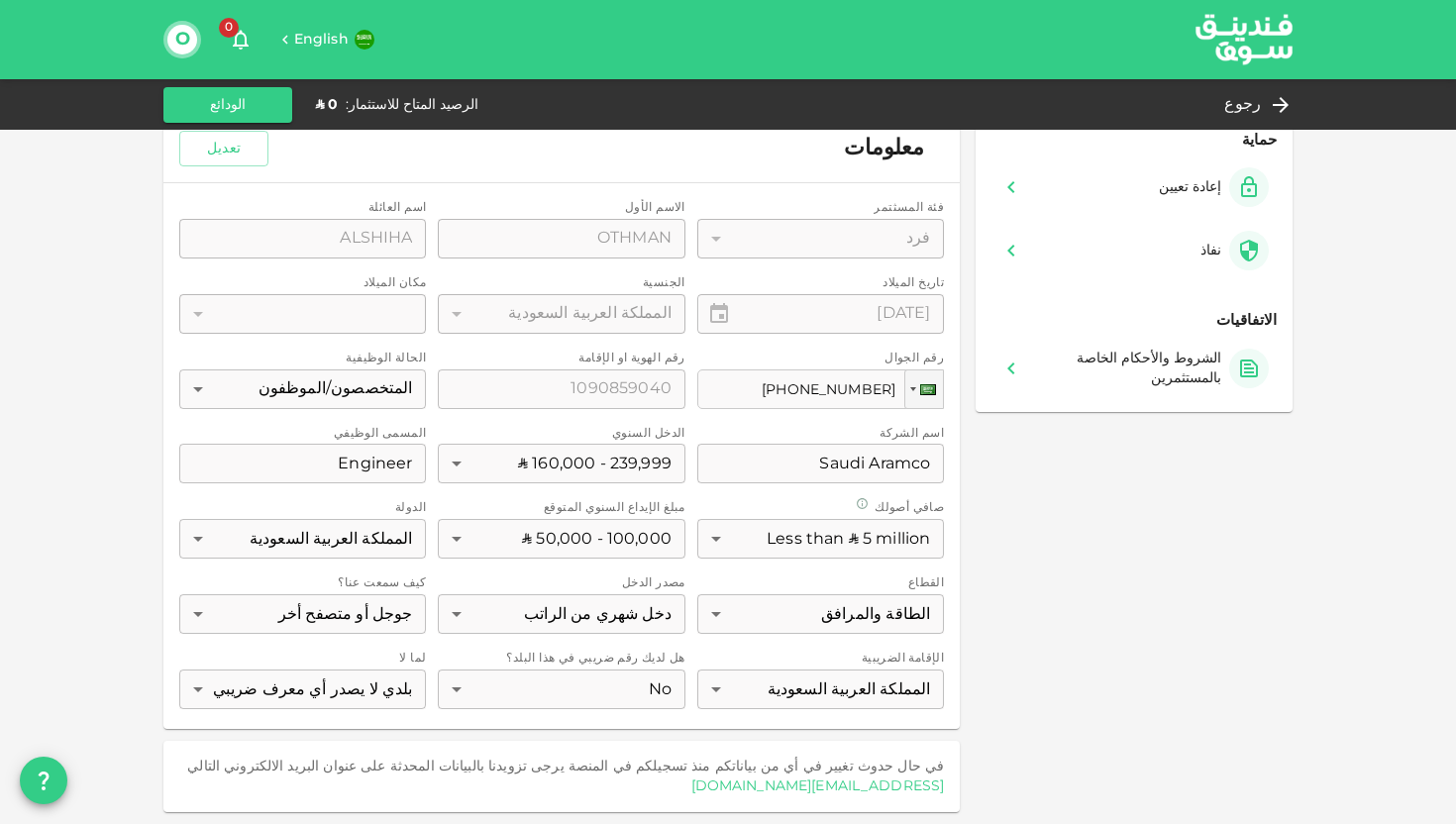
click at [813, 788] on link "[EMAIL_ADDRESS][DOMAIN_NAME]" at bounding box center [818, 786] width 254 height 14
drag, startPoint x: 723, startPoint y: 799, endPoint x: 947, endPoint y: 791, distance: 224.1
click at [947, 791] on div "في حال حدوث تغيير في أي من بياناتكم منذ تسجيلكم في المنصة يرجى تزويدنا بالبيانا…" at bounding box center [561, 776] width 796 height 71
copy link "[EMAIL_ADDRESS][DOMAIN_NAME]"
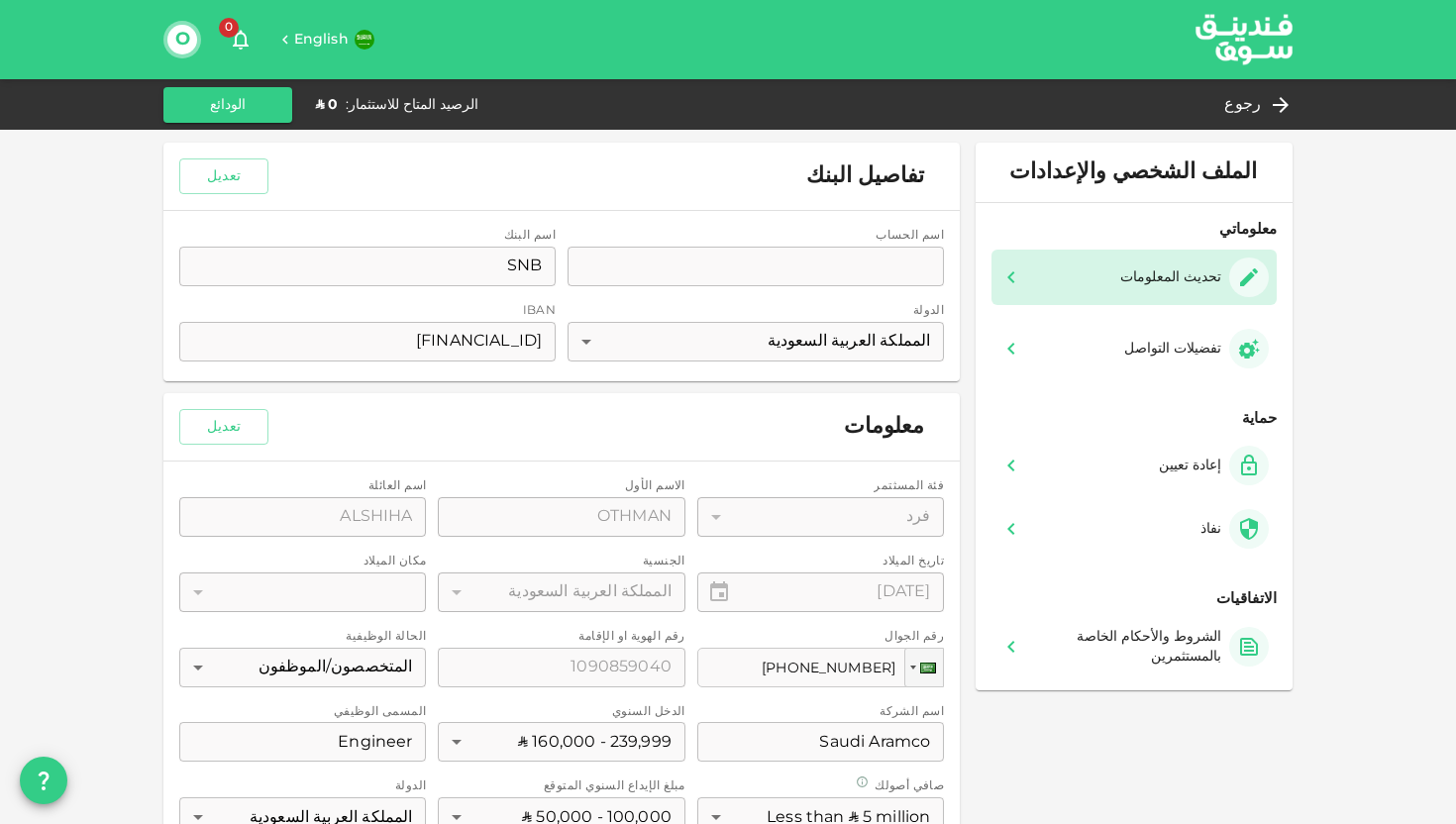
click at [1253, 122] on div "رجوع الرصيد المتاح للاستثمار : ʢ 0 الودائع" at bounding box center [728, 104] width 1456 height 51
click at [1255, 99] on span "رجوع" at bounding box center [1243, 105] width 37 height 28
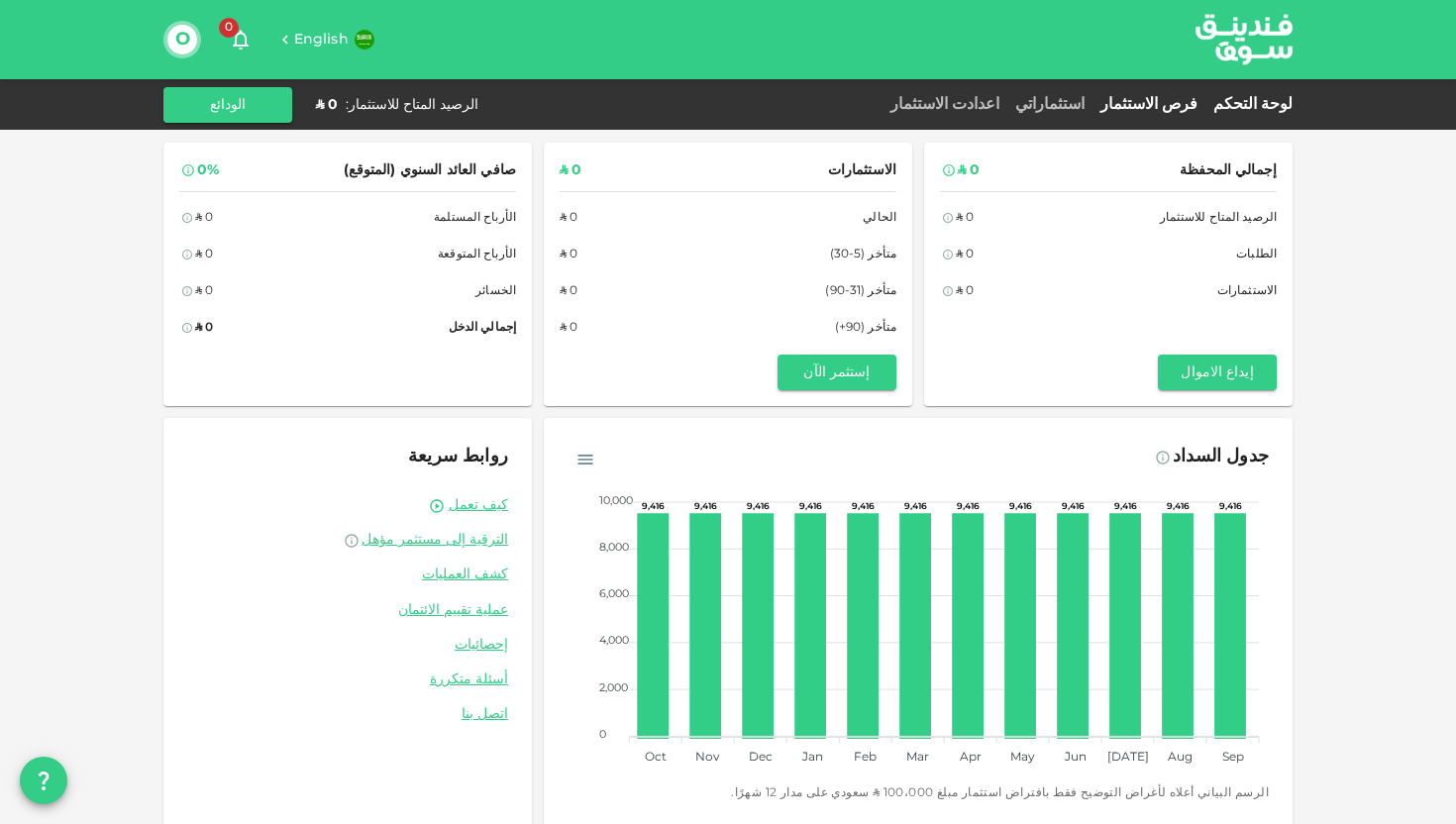
click at [1165, 109] on link "فرص الاستثمار" at bounding box center [1150, 104] width 113 height 15
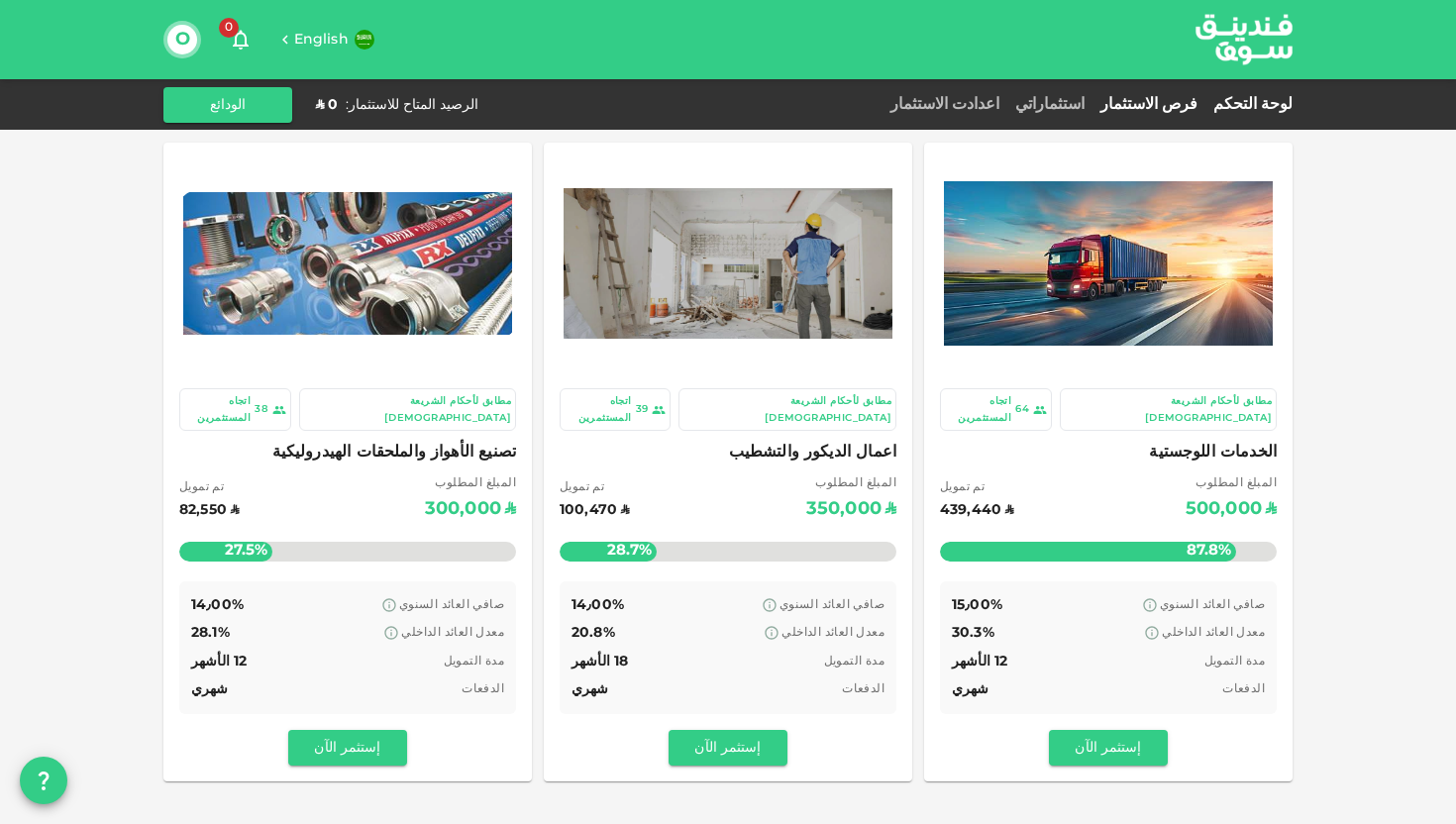
click at [1268, 106] on link "لوحة التحكم" at bounding box center [1250, 104] width 87 height 15
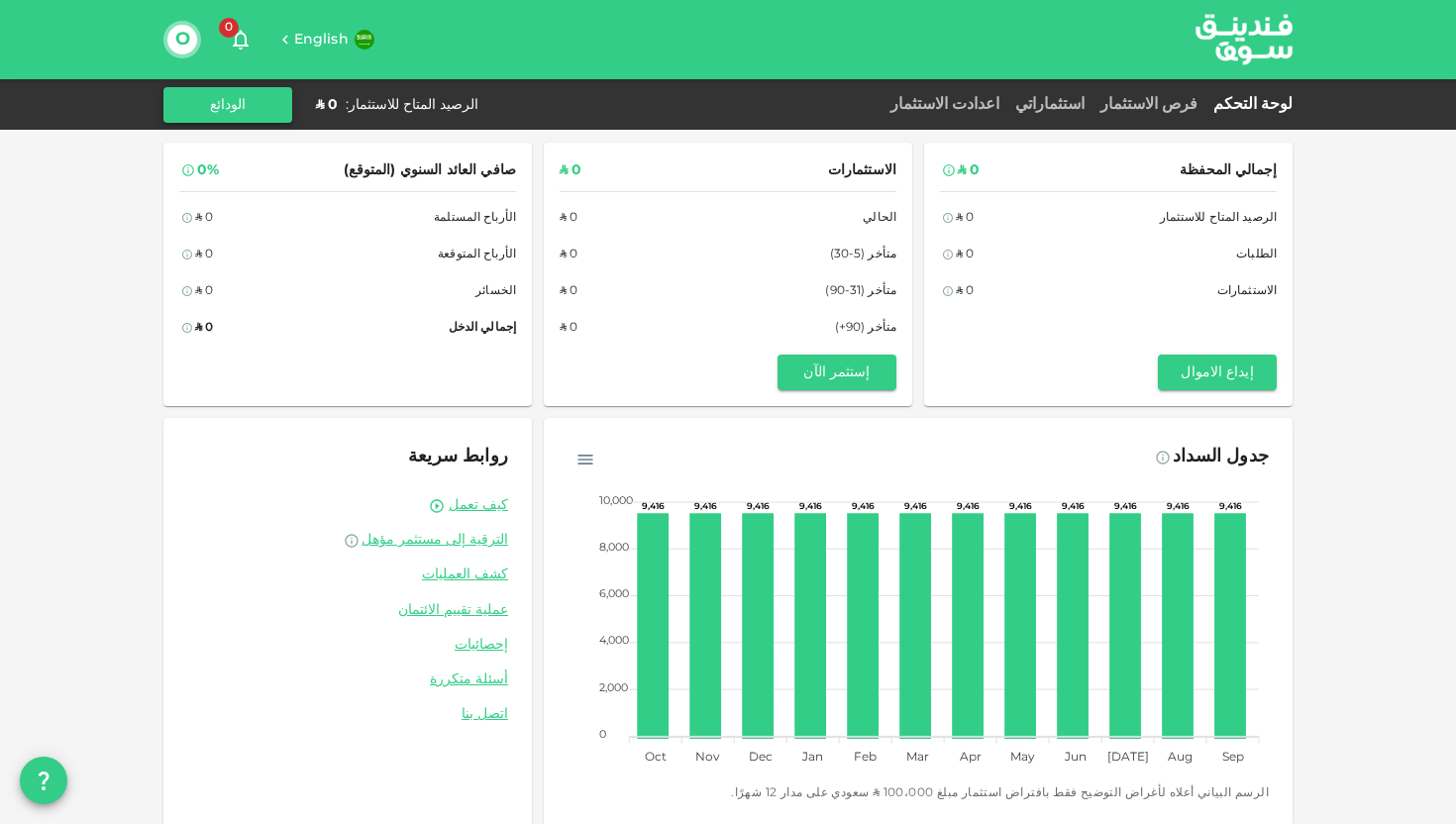
click at [230, 107] on button "الودائع" at bounding box center [228, 105] width 129 height 36
